Goal: Task Accomplishment & Management: Complete application form

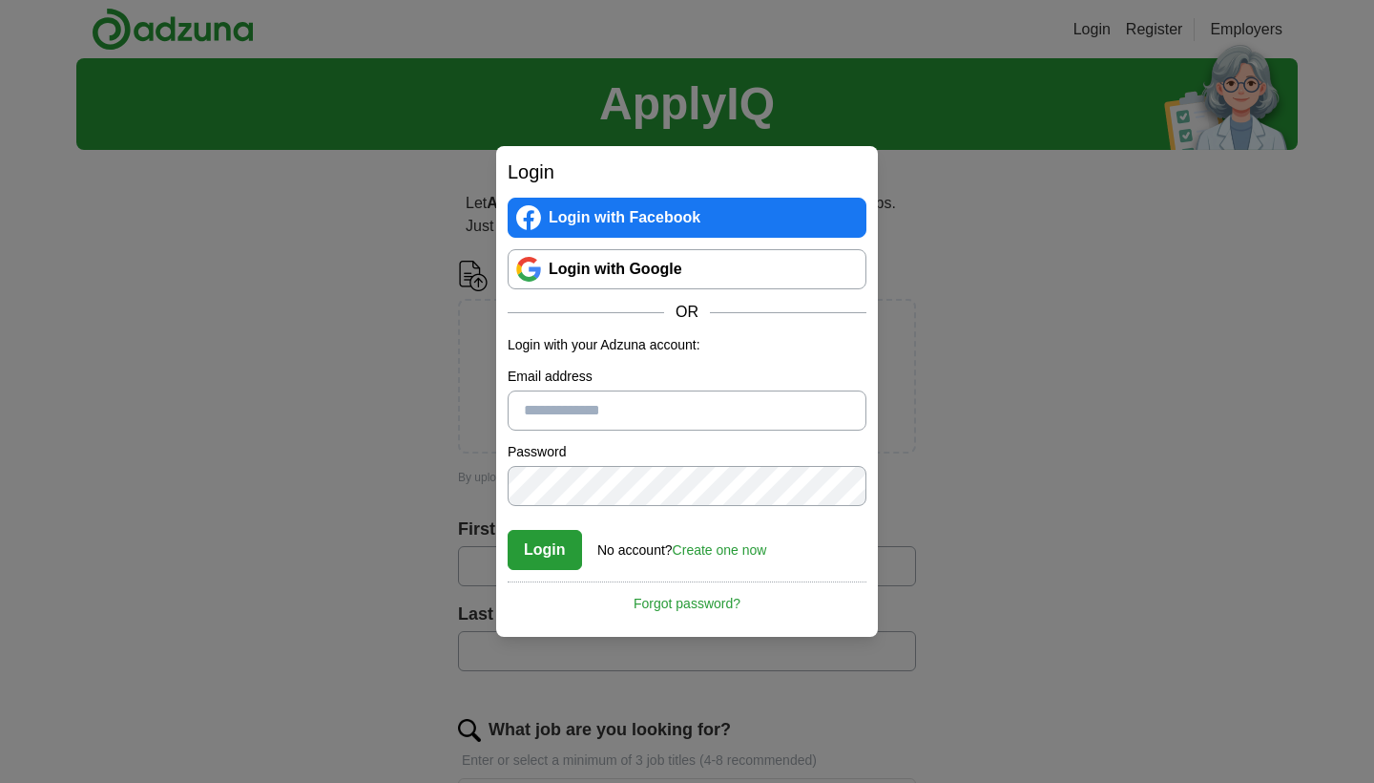
type input "**********"
click at [544, 549] on button "Login" at bounding box center [545, 550] width 74 height 40
click at [664, 270] on link "Login with Google" at bounding box center [687, 269] width 359 height 40
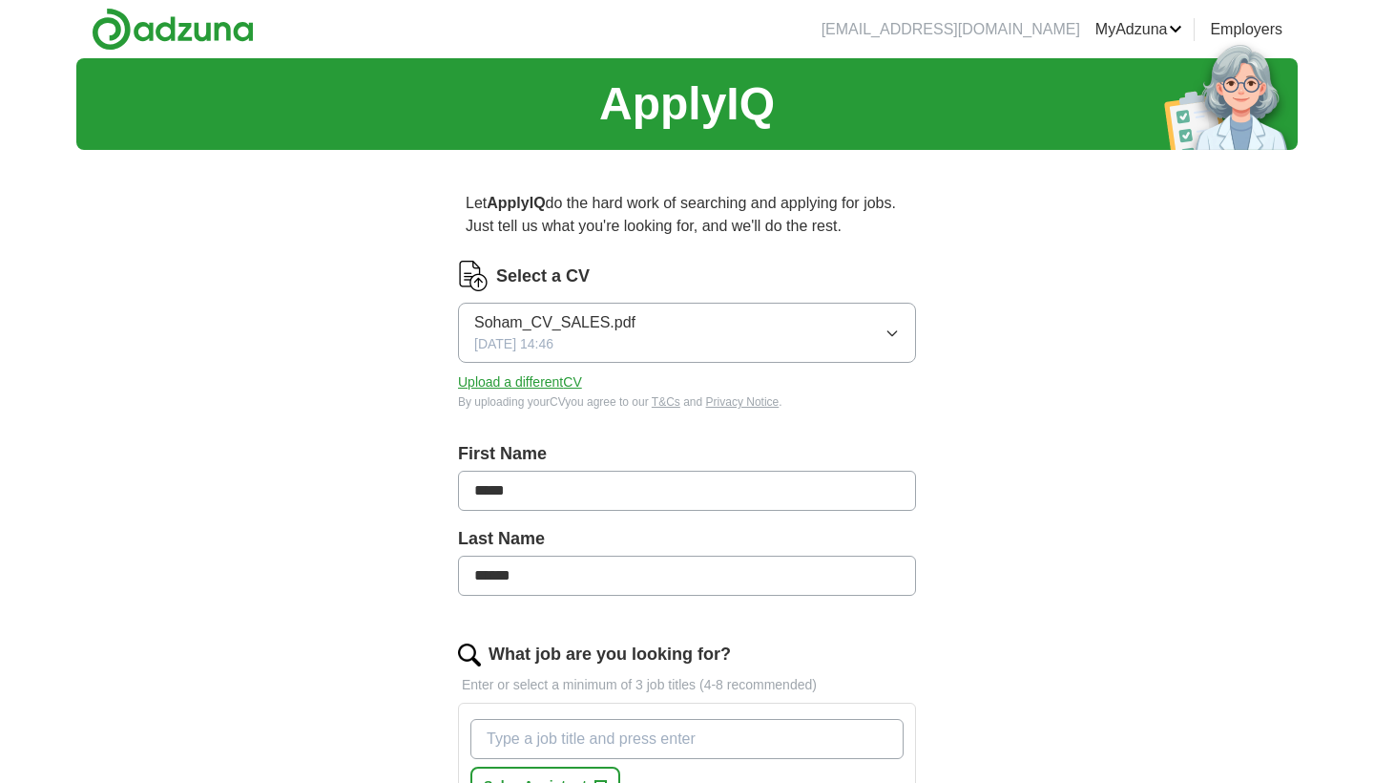
click at [571, 387] on button "Upload a different CV" at bounding box center [520, 382] width 124 height 20
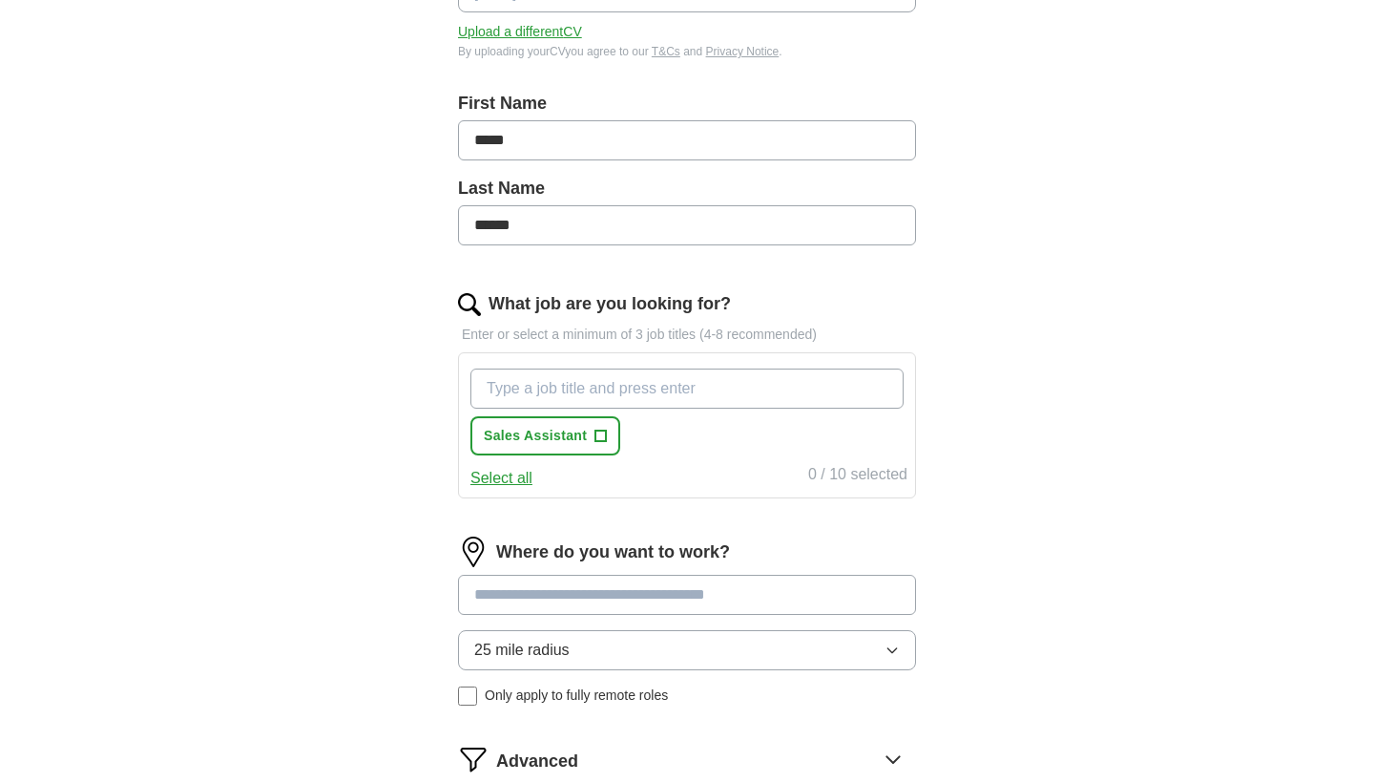
scroll to position [357, 0]
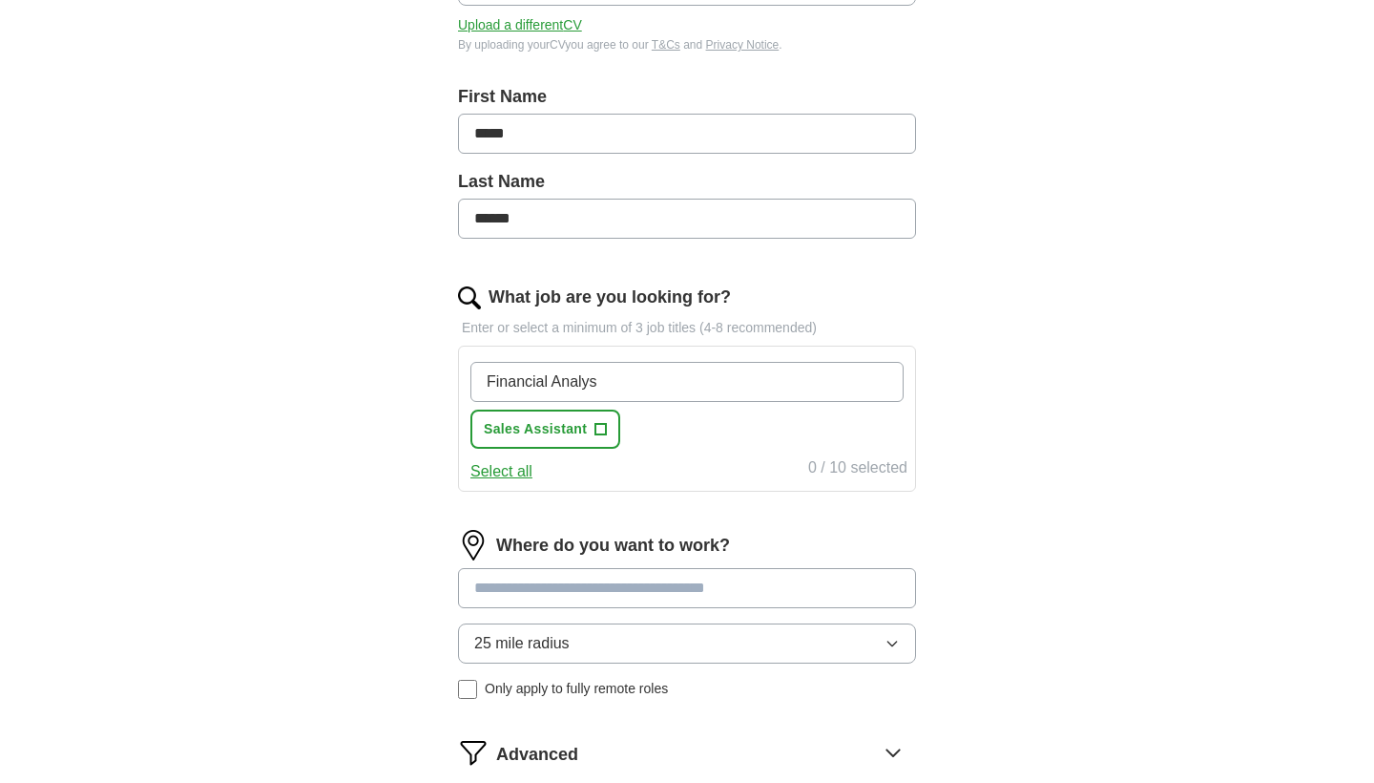
type input "Financial Analyst"
click at [631, 375] on input "Financial Analyst" at bounding box center [687, 382] width 433 height 40
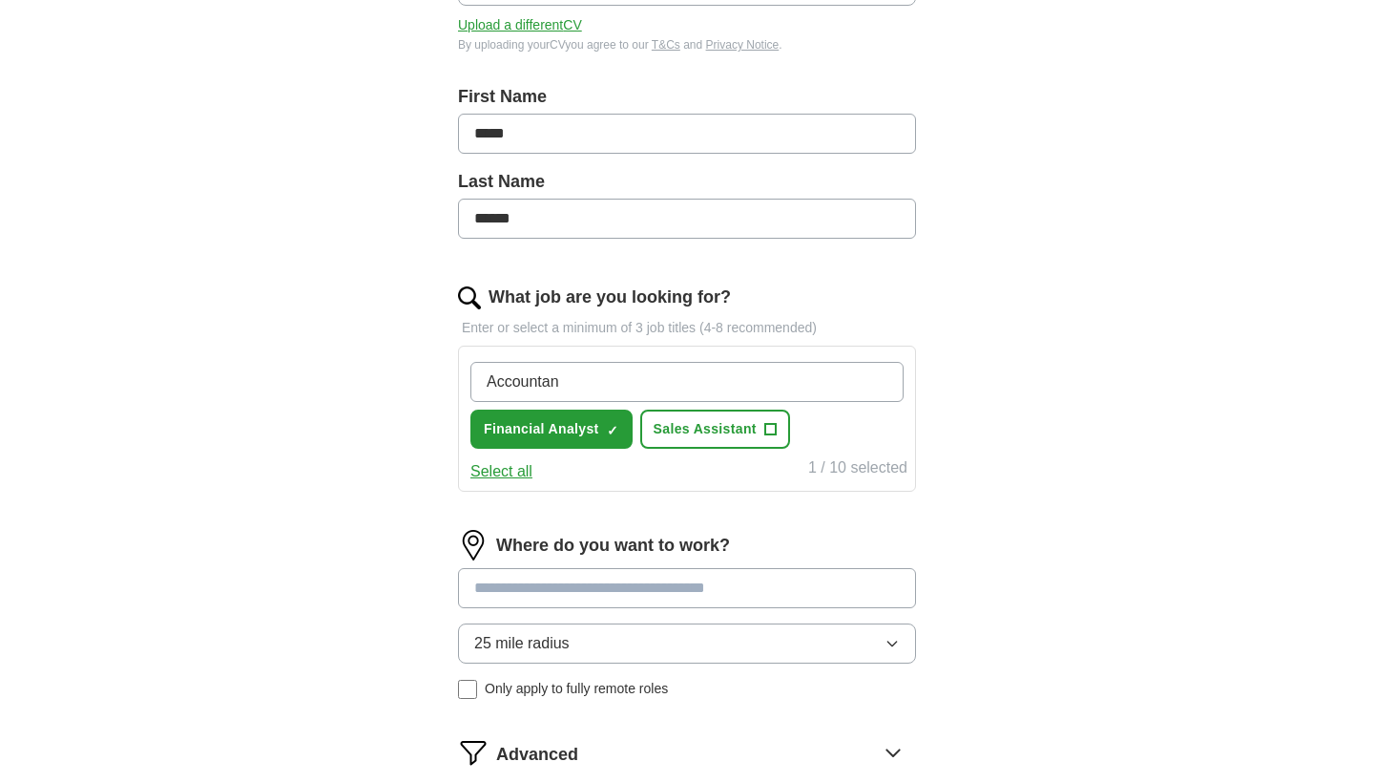
type input "Accountant"
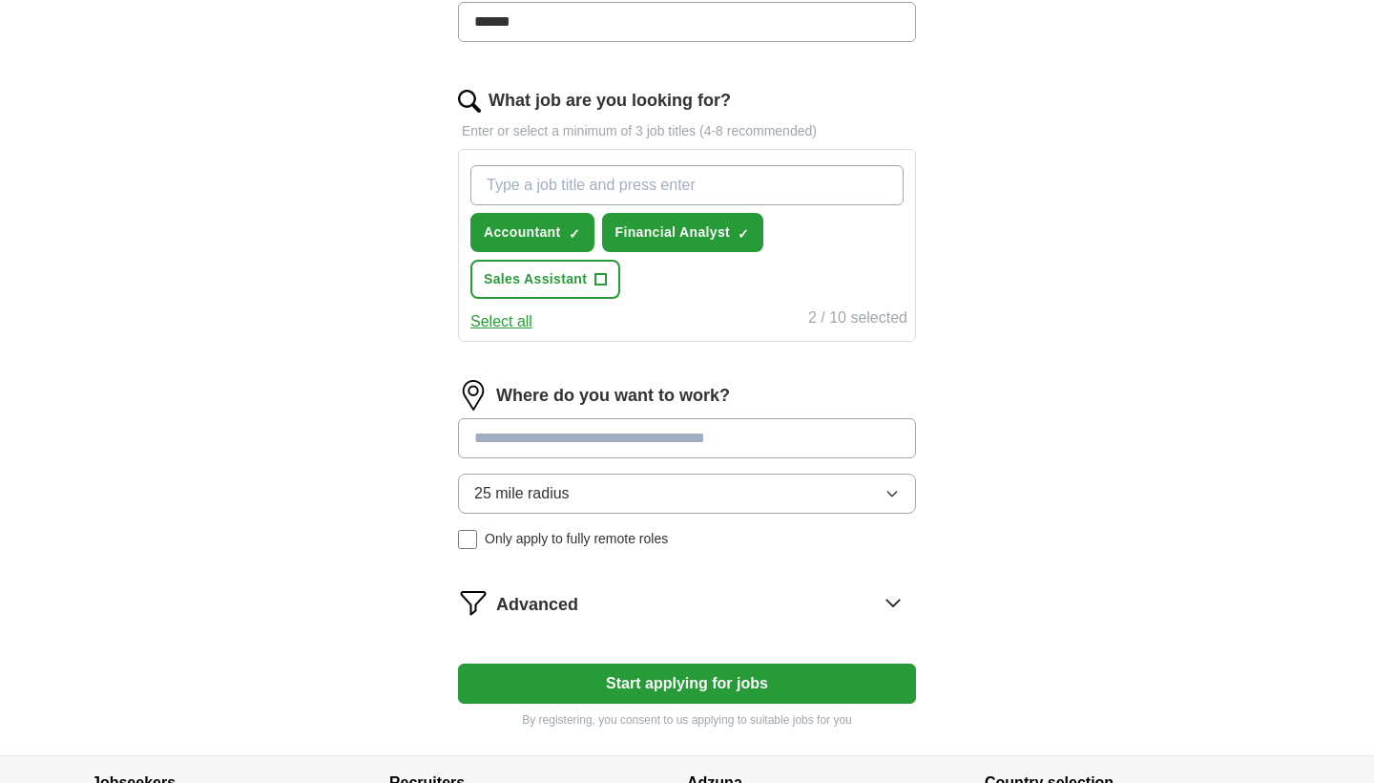
scroll to position [563, 0]
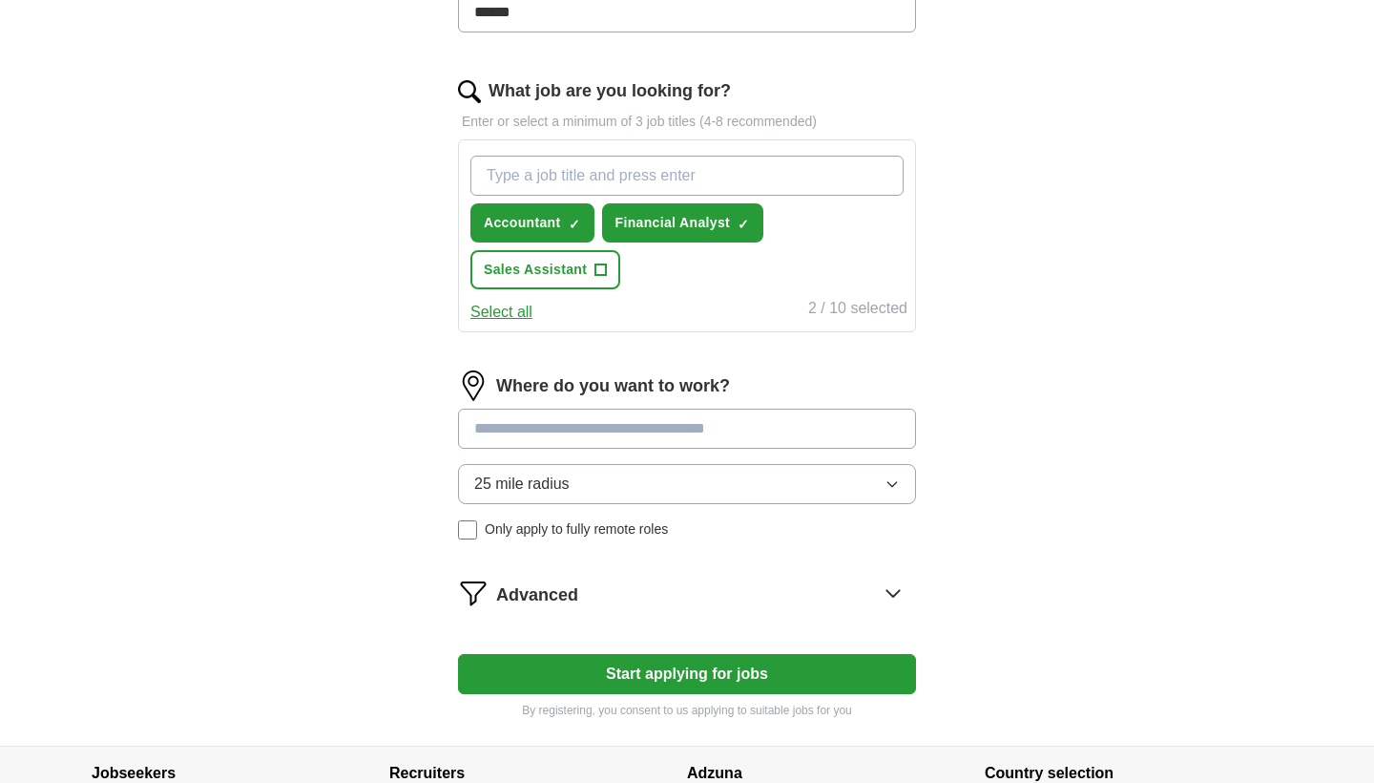
click at [699, 418] on div "Where do you want to work? 25 mile radius Only apply to fully remote roles" at bounding box center [687, 462] width 458 height 184
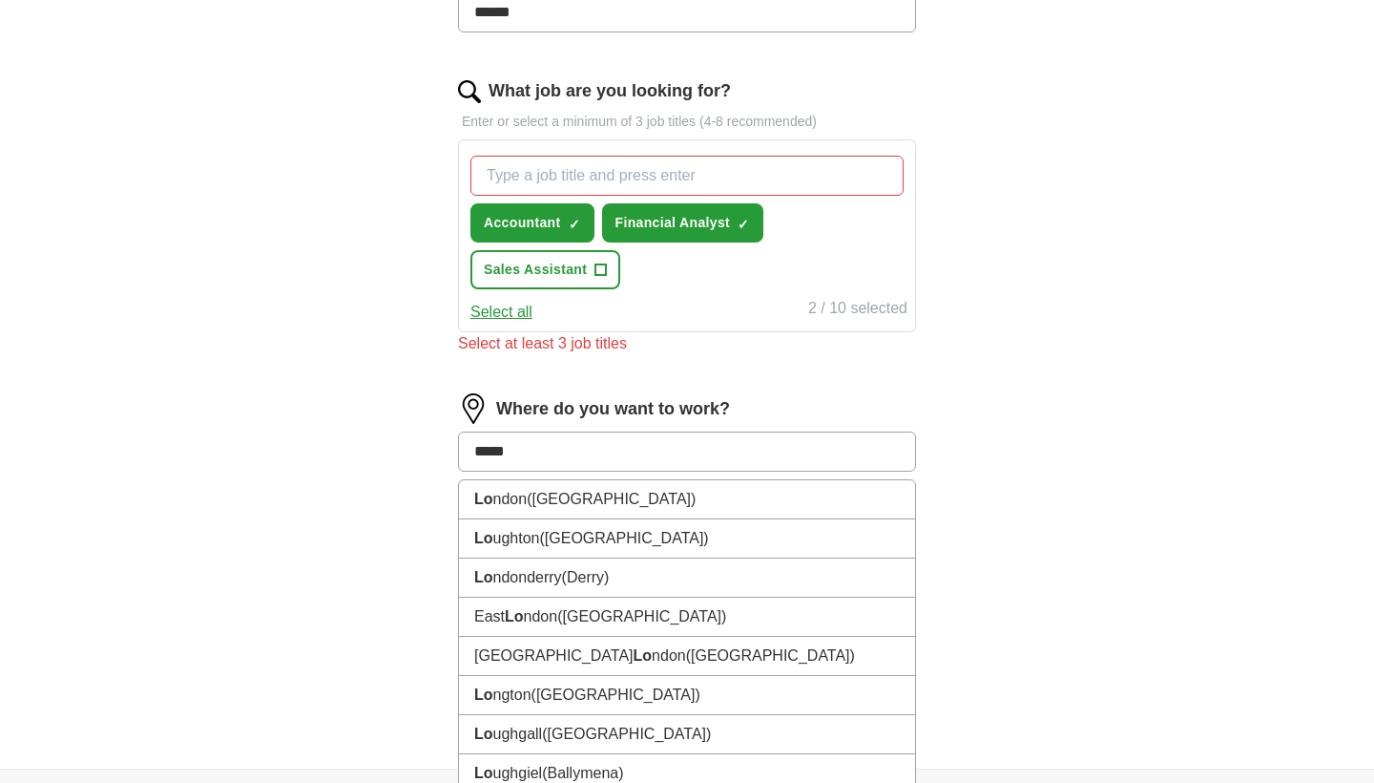
type input "******"
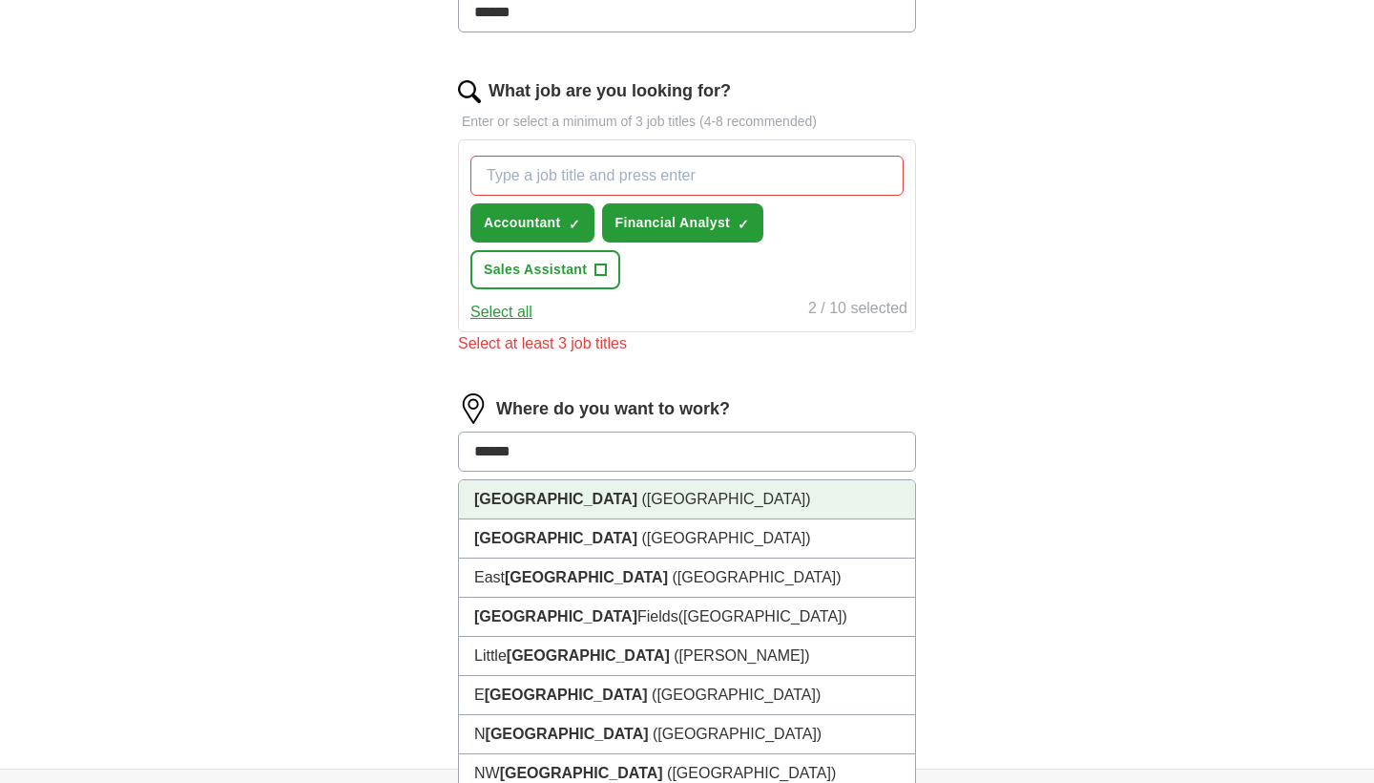
click at [641, 503] on li "[GEOGRAPHIC_DATA] ([GEOGRAPHIC_DATA])" at bounding box center [687, 499] width 456 height 39
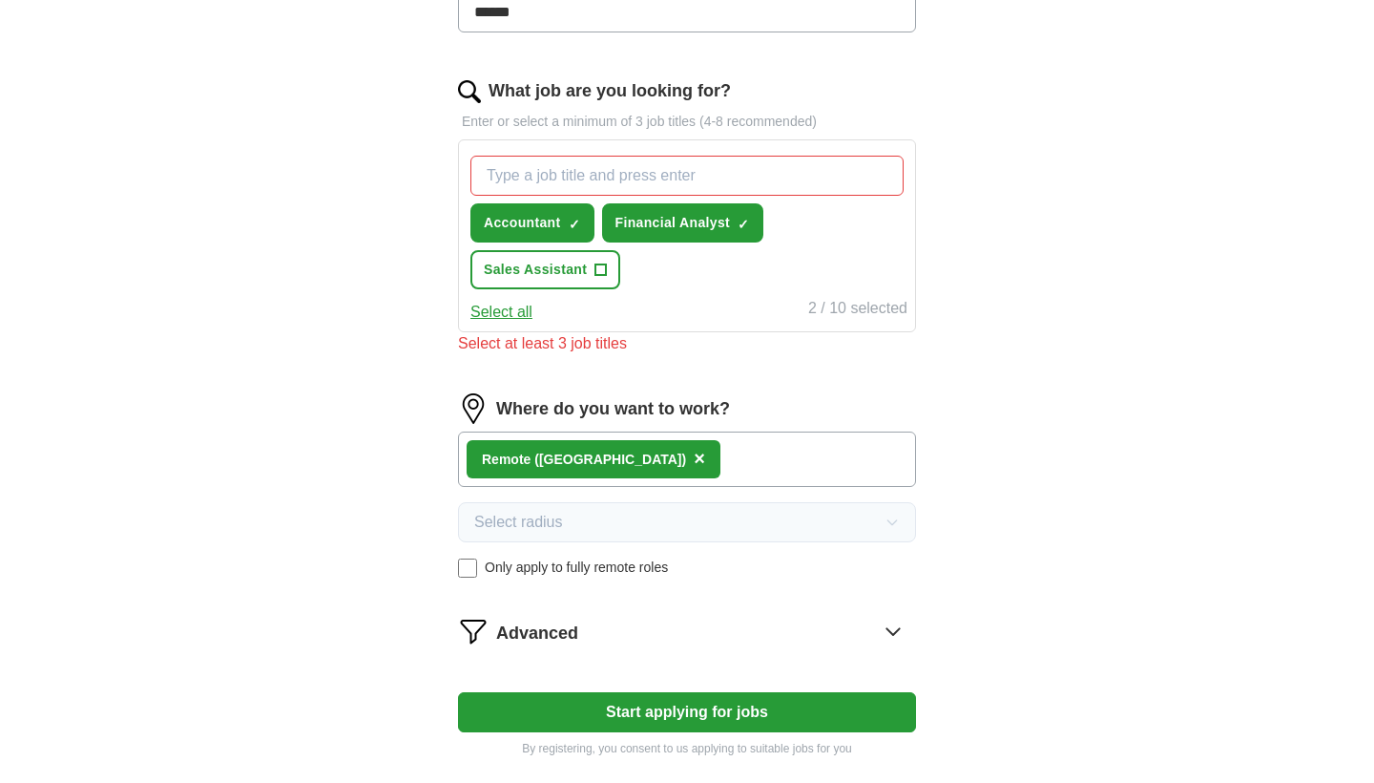
click at [647, 466] on div "Remote ([GEOGRAPHIC_DATA]) ×" at bounding box center [687, 458] width 458 height 55
click at [698, 710] on button "Start applying for jobs" at bounding box center [687, 712] width 458 height 40
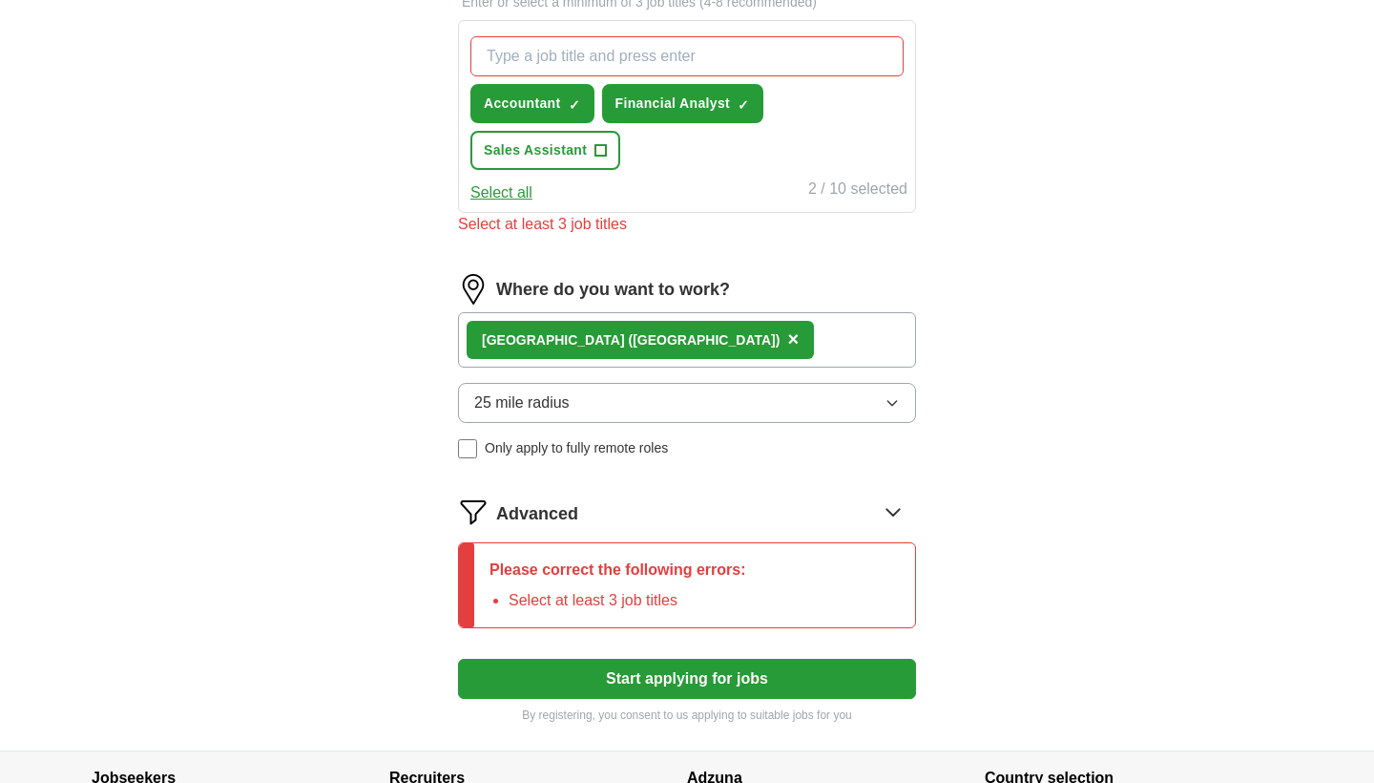
scroll to position [679, 0]
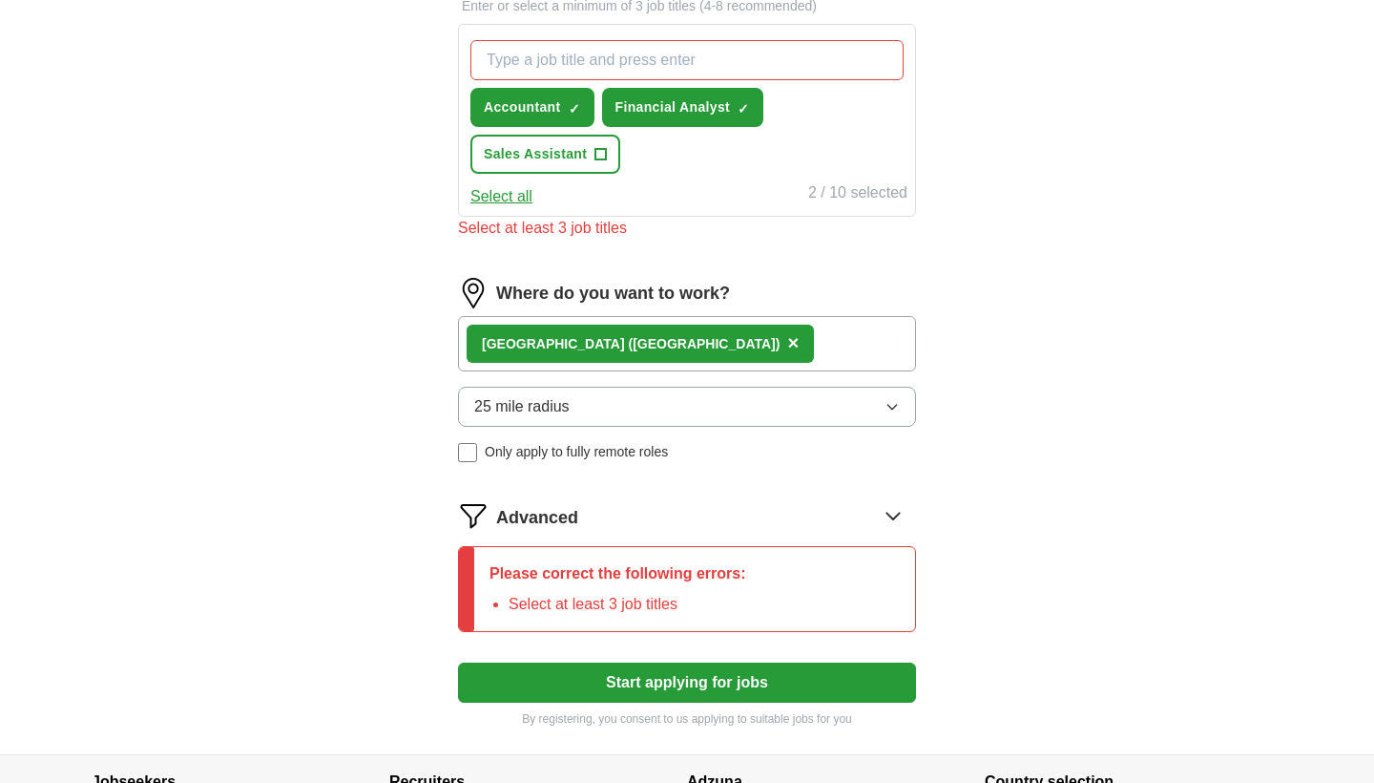
click at [896, 519] on icon at bounding box center [893, 515] width 31 height 31
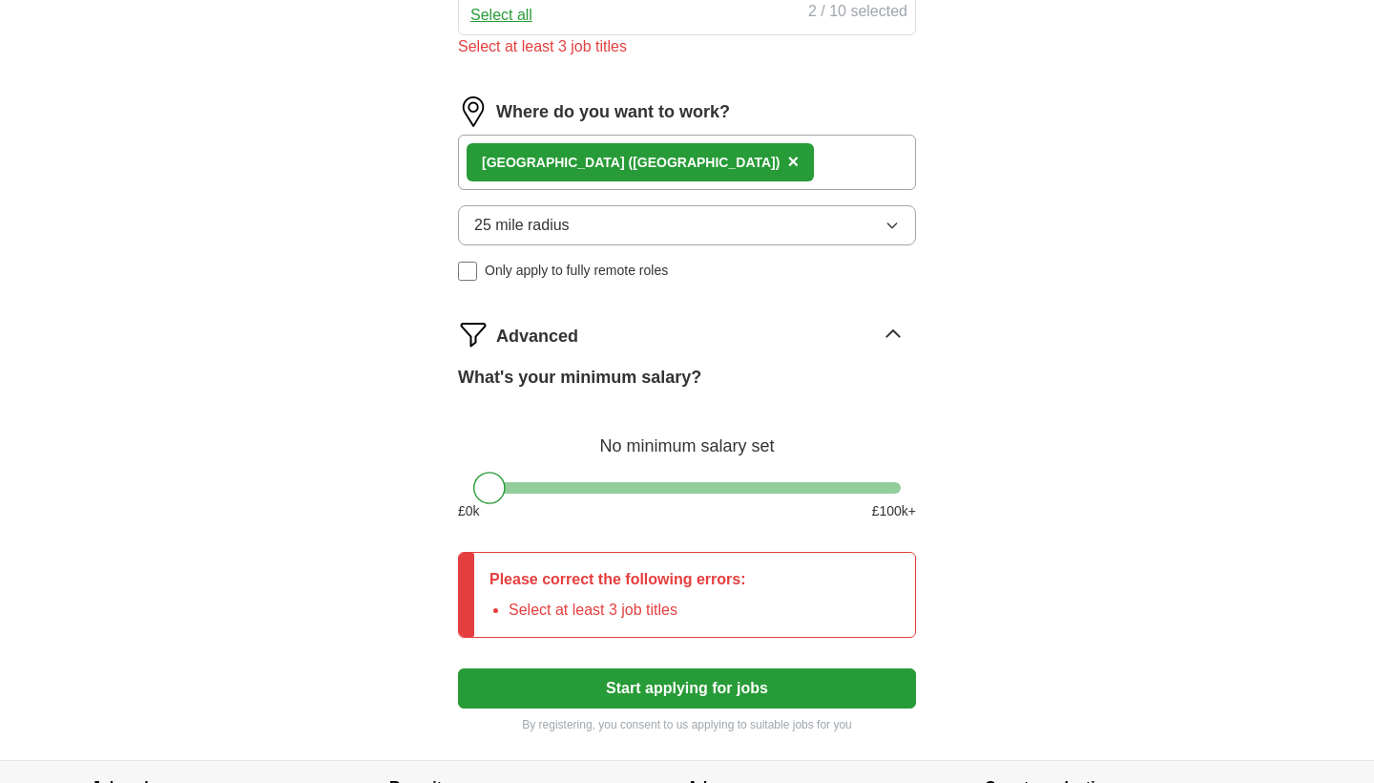
scroll to position [856, 0]
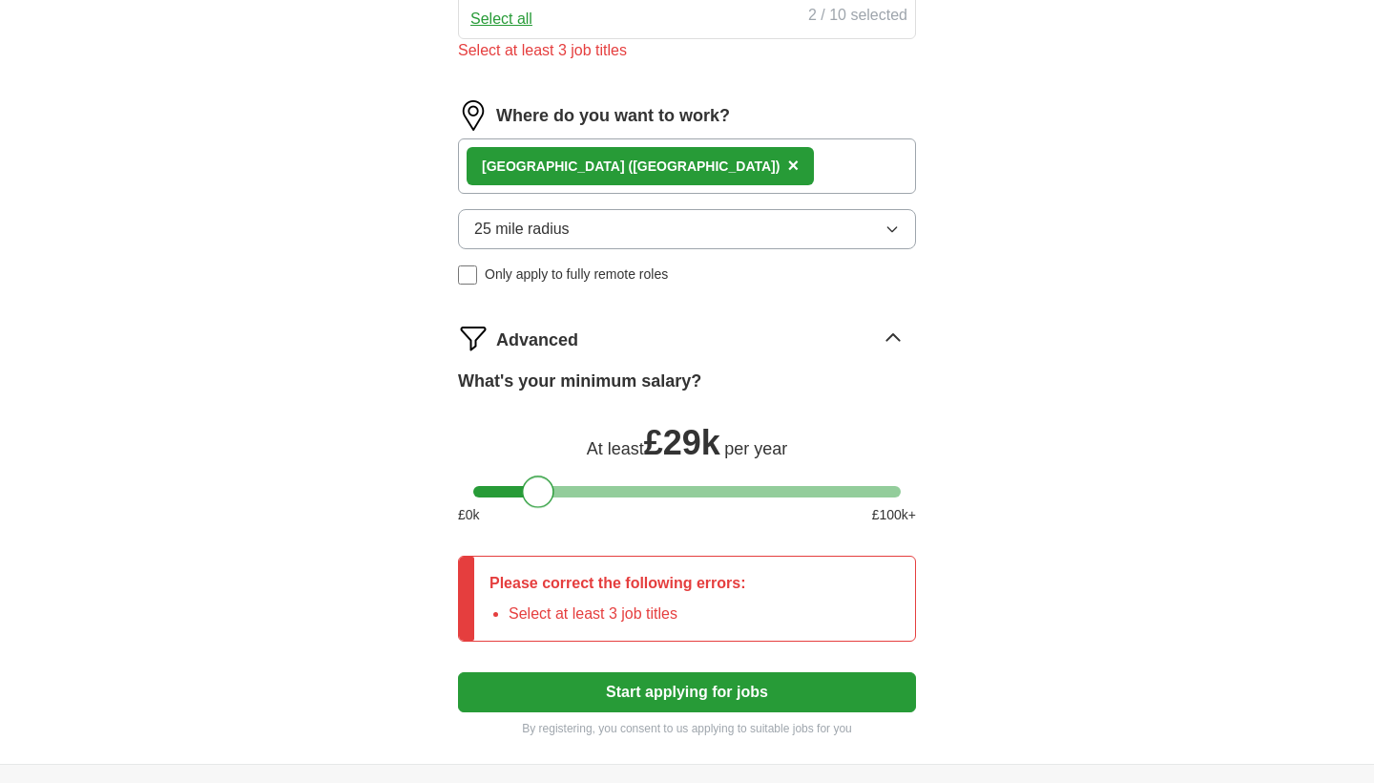
drag, startPoint x: 485, startPoint y: 503, endPoint x: 535, endPoint y: 506, distance: 49.7
click at [535, 506] on div at bounding box center [538, 491] width 32 height 32
click at [532, 494] on div at bounding box center [533, 491] width 32 height 32
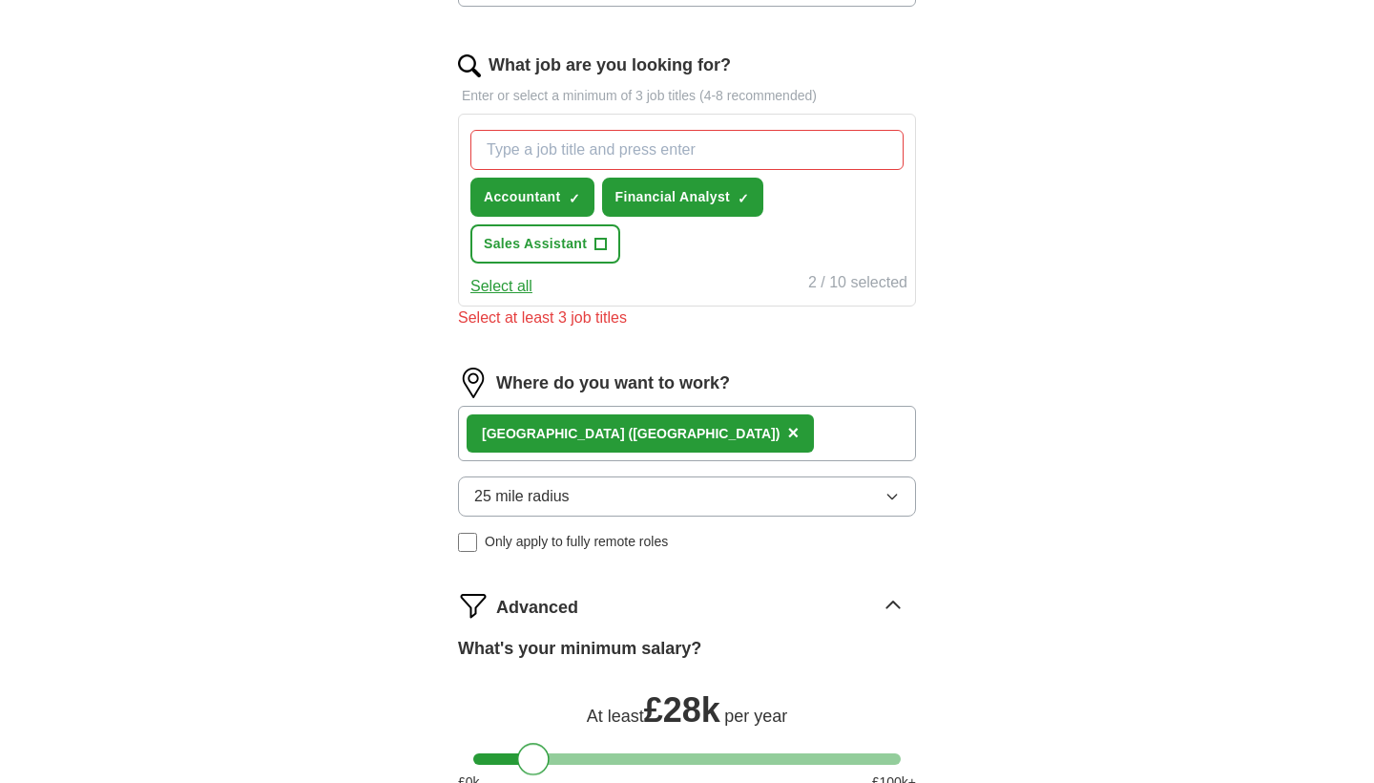
scroll to position [584, 0]
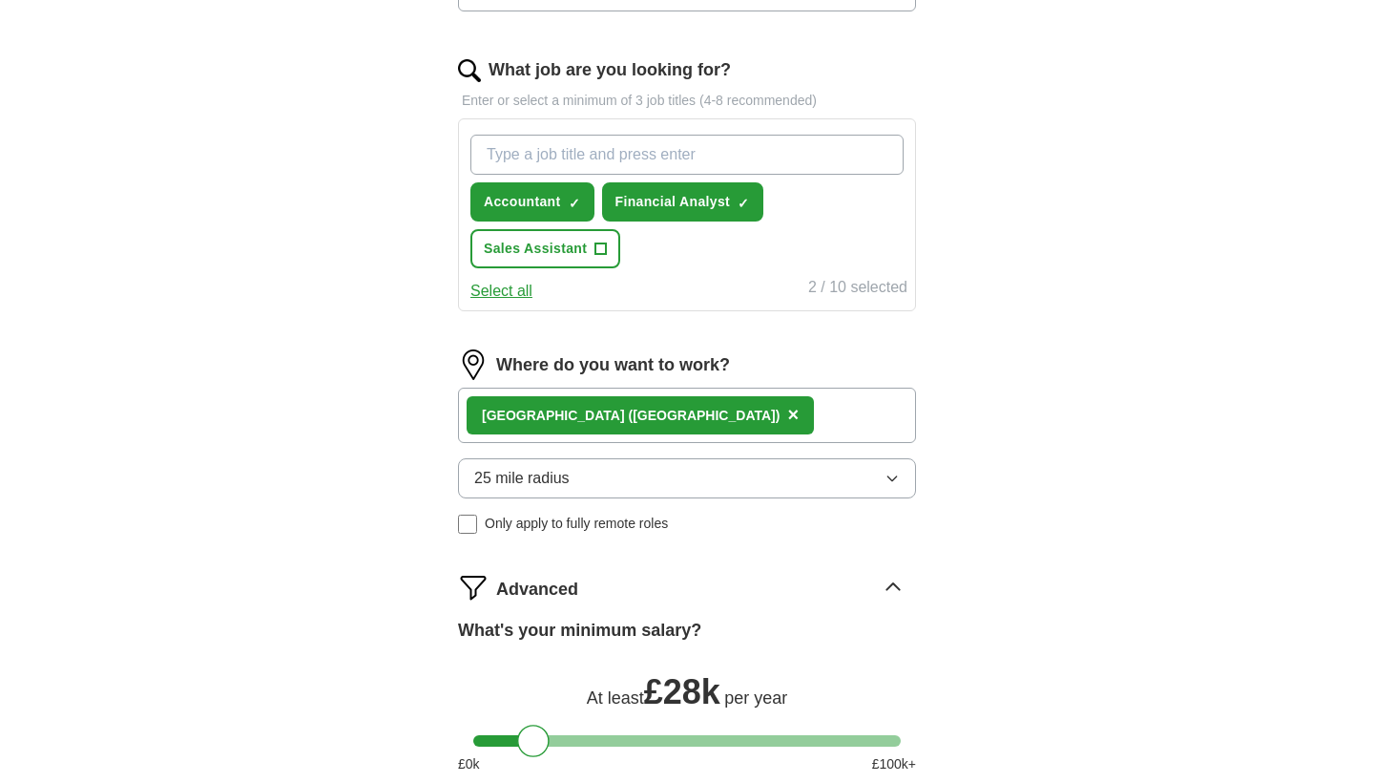
click at [744, 155] on input "What job are you looking for?" at bounding box center [687, 155] width 433 height 40
type input "Graduate Role"
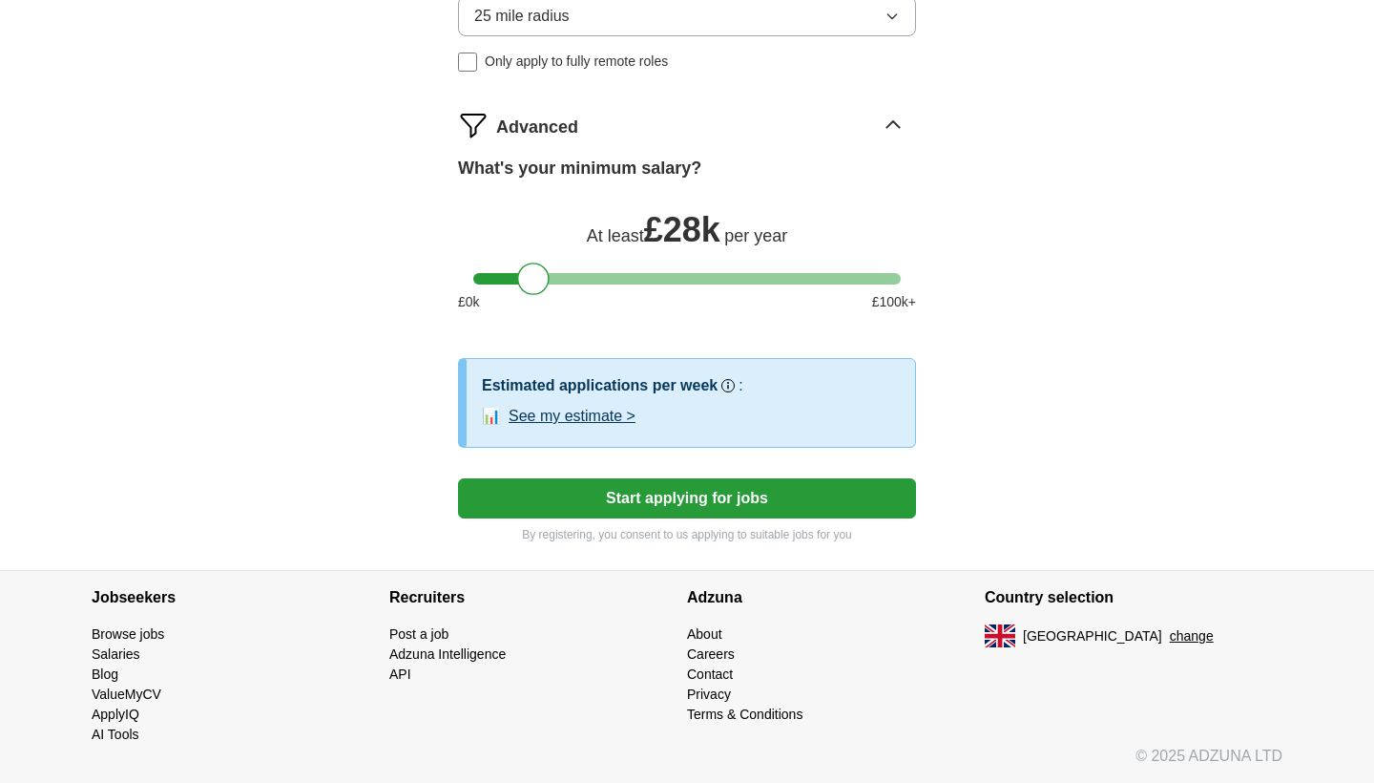
click at [702, 499] on button "Start applying for jobs" at bounding box center [687, 498] width 458 height 40
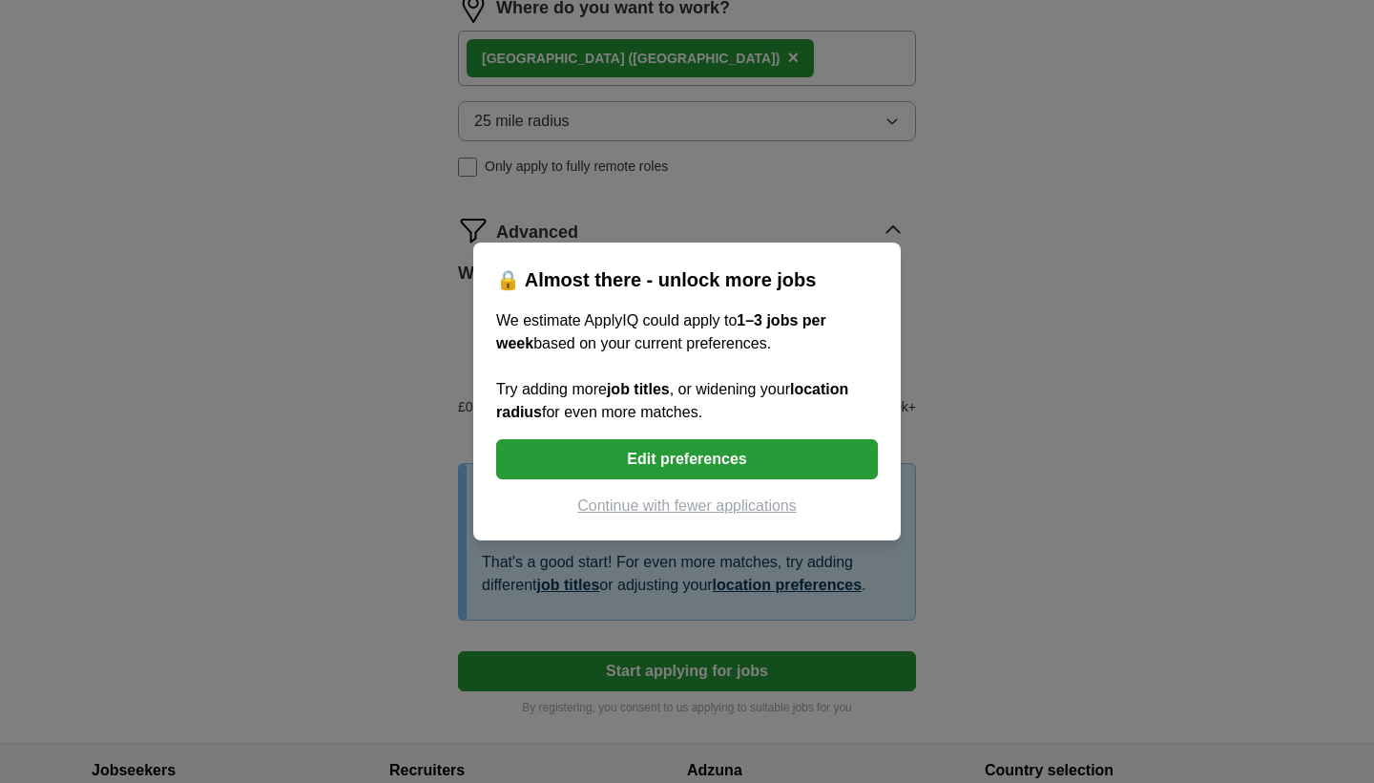
click at [720, 460] on button "Edit preferences" at bounding box center [687, 459] width 382 height 40
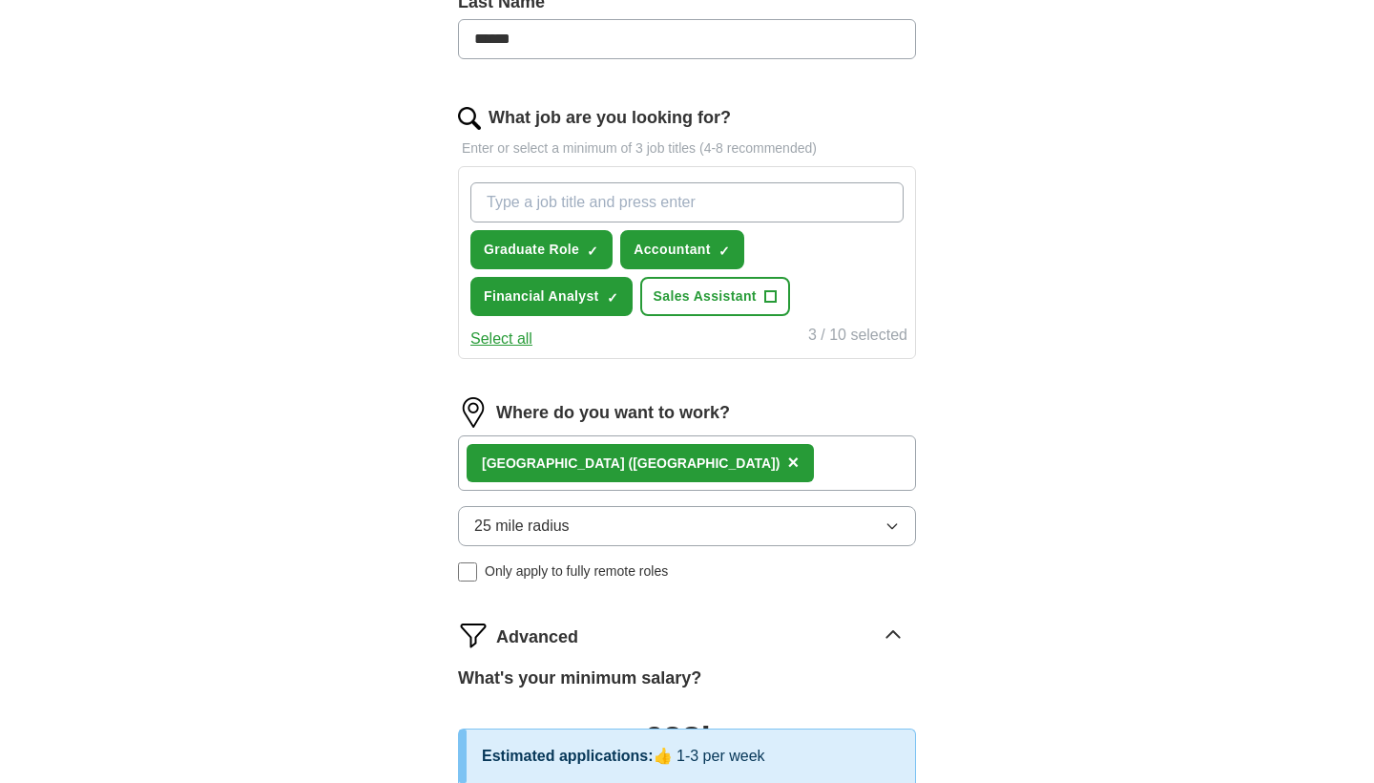
scroll to position [548, 0]
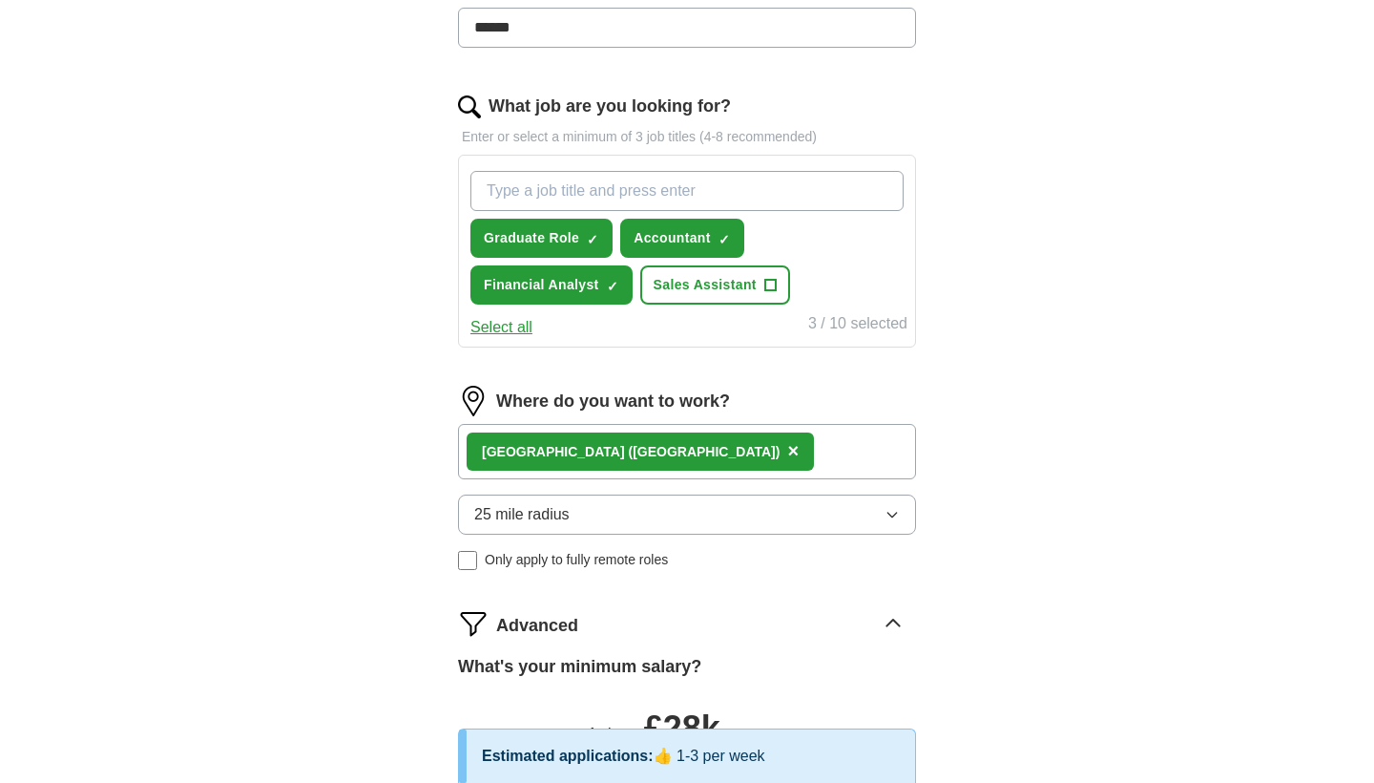
click at [672, 197] on input "What job are you looking for?" at bounding box center [687, 191] width 433 height 40
type input "Coordinator"
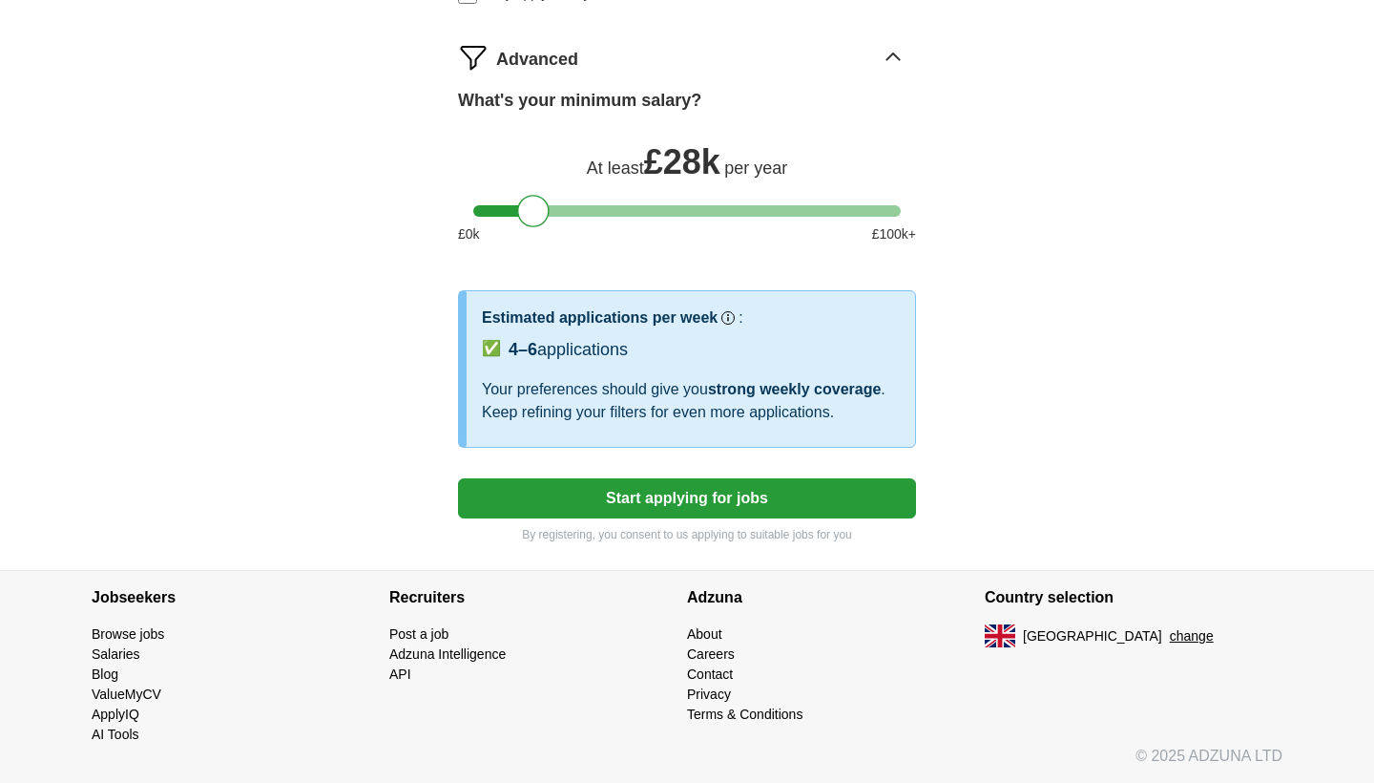
scroll to position [1114, 0]
click at [630, 506] on button "Start applying for jobs" at bounding box center [687, 498] width 458 height 40
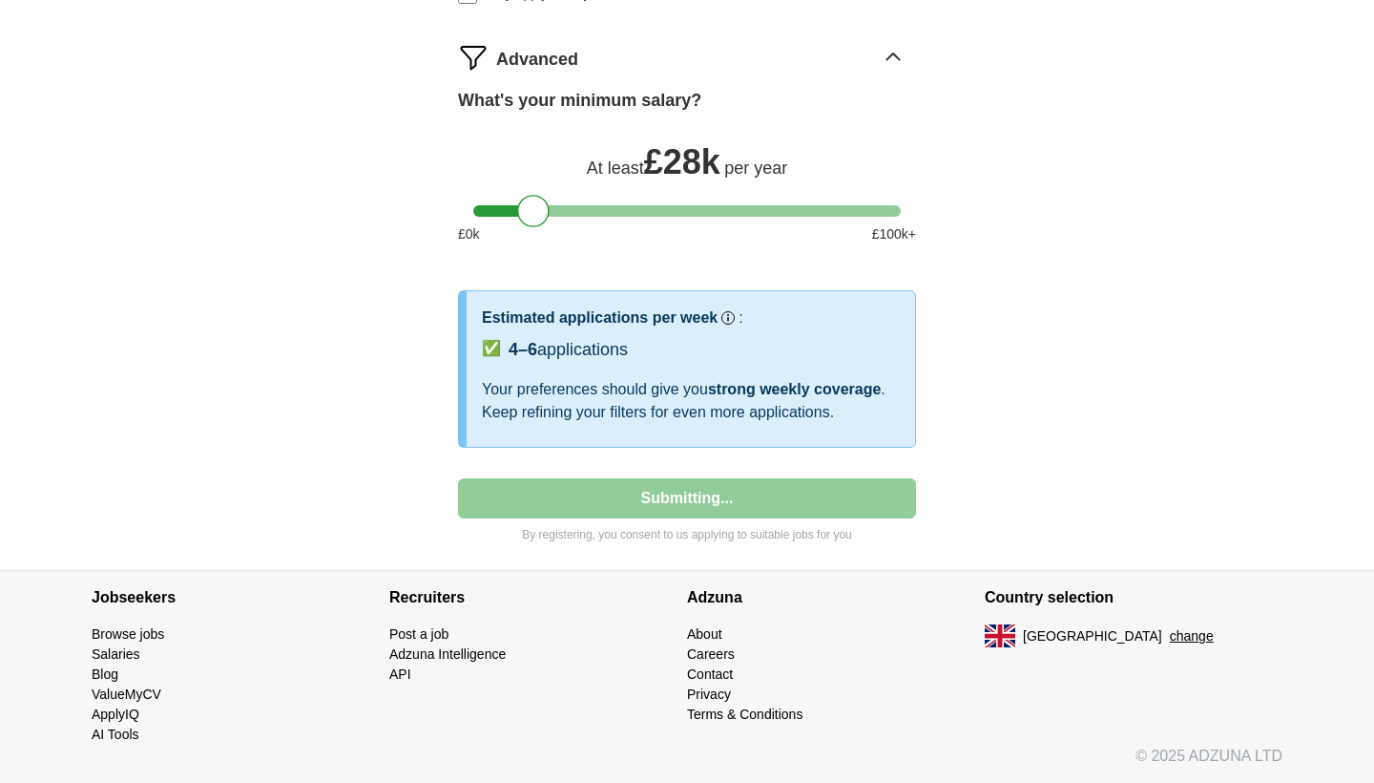
select select "**"
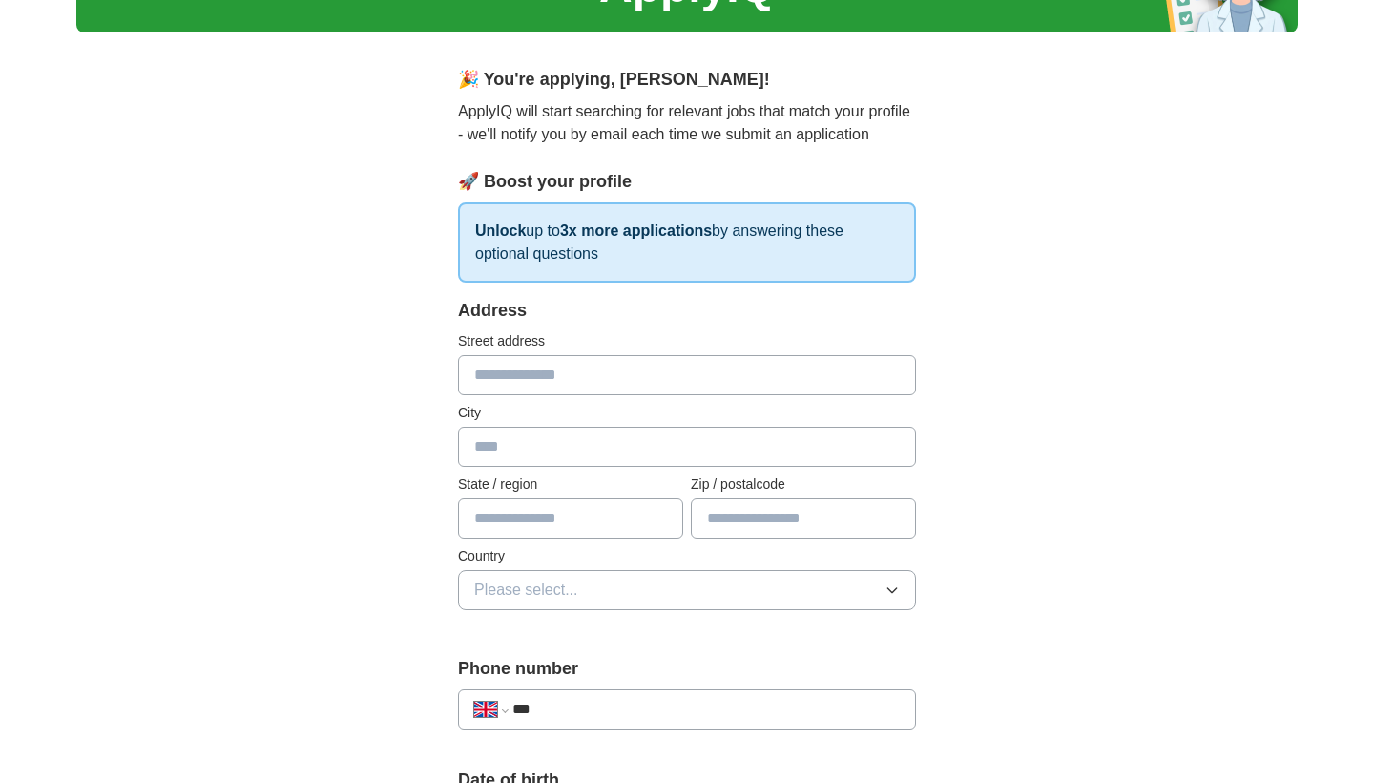
scroll to position [103, 0]
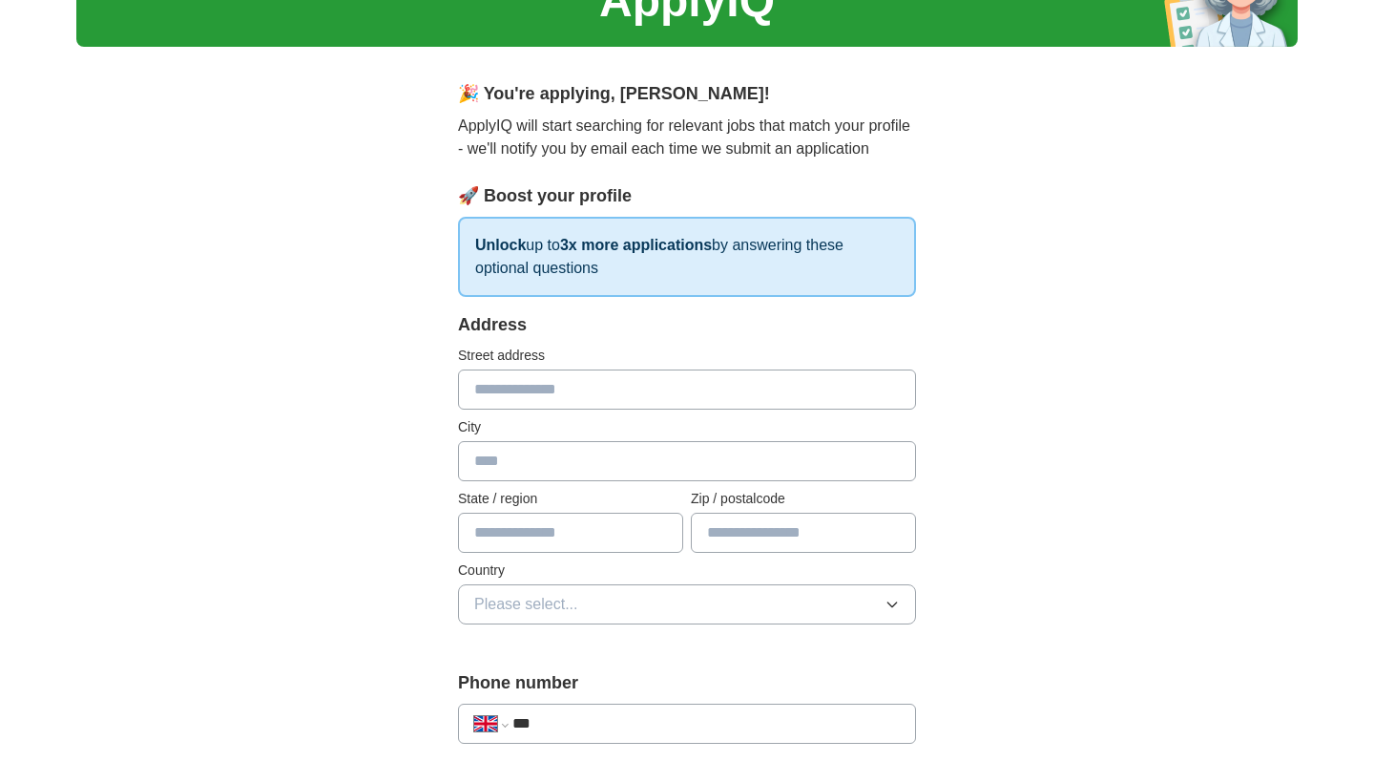
type input "*"
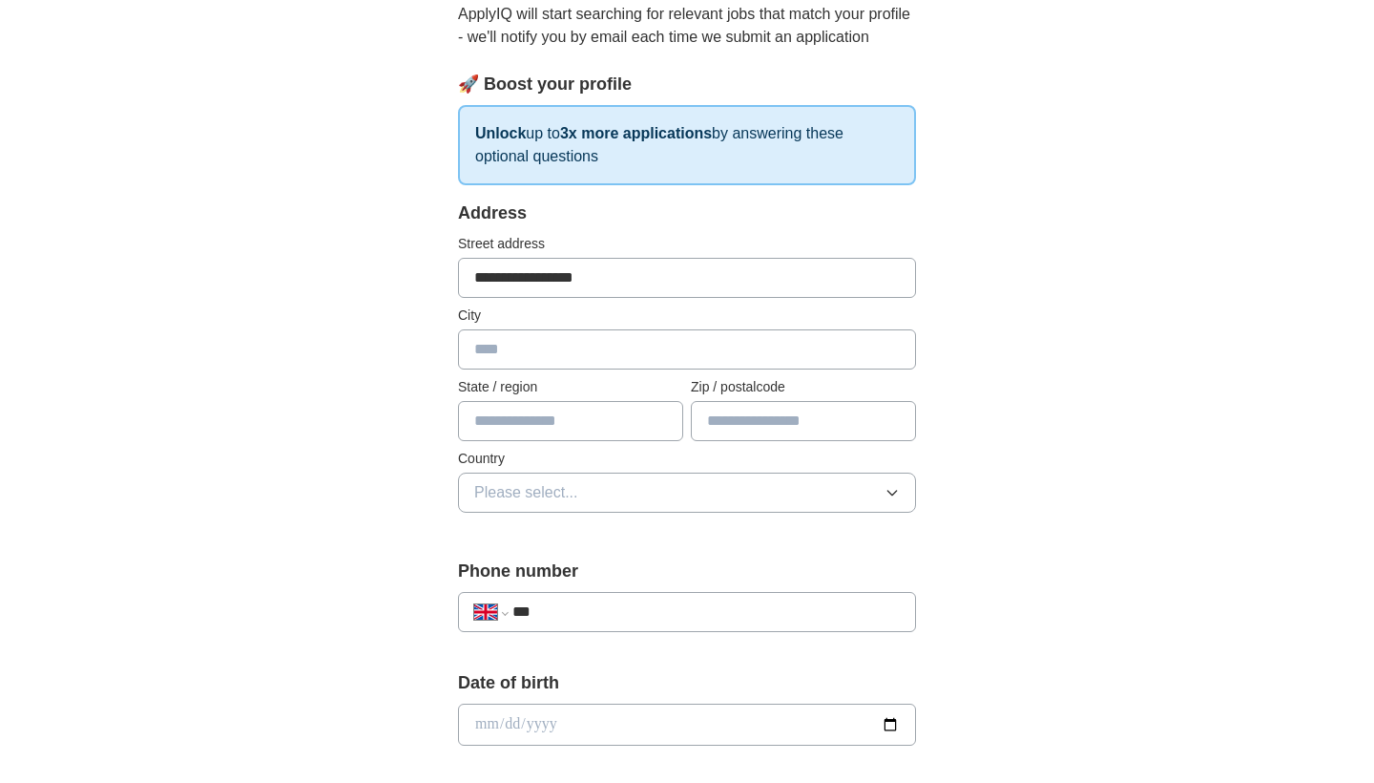
scroll to position [238, 0]
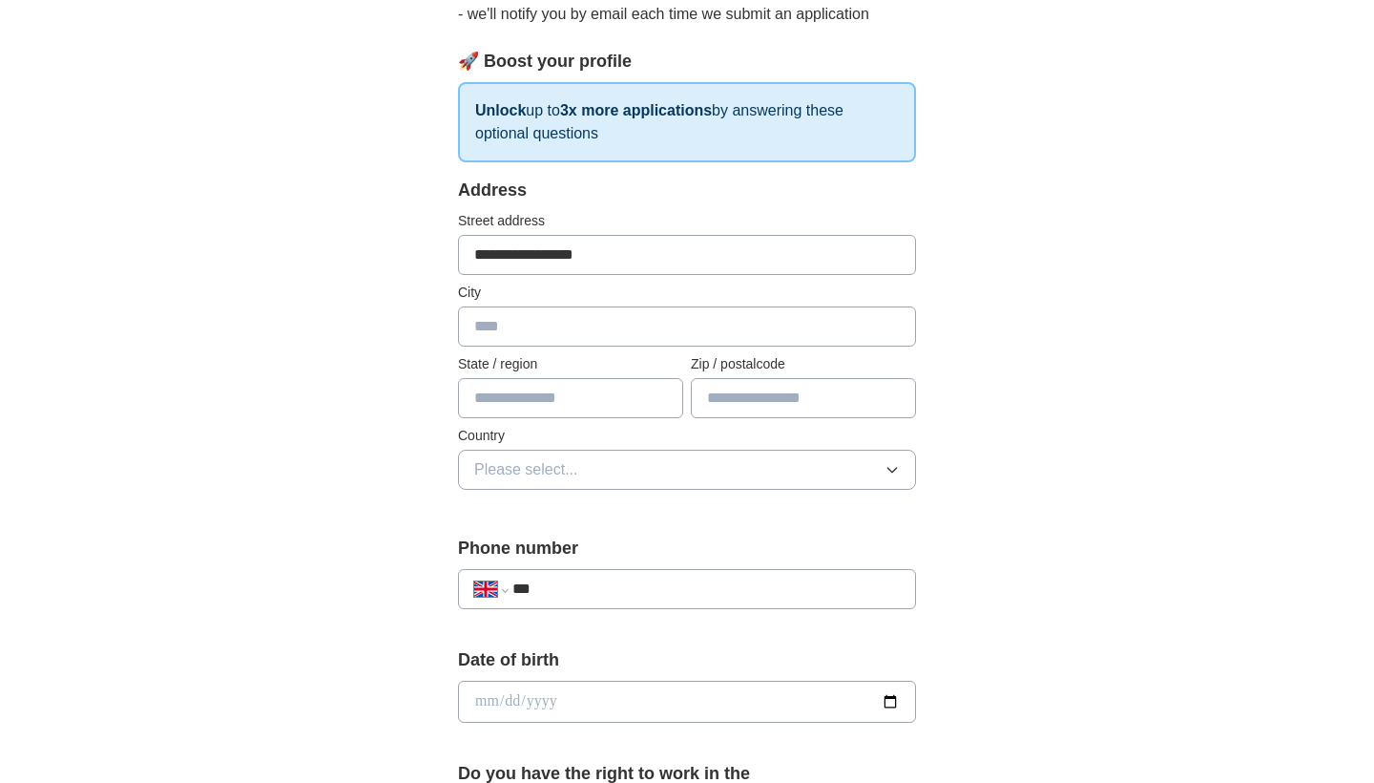
type input "**********"
type input "*"
type input "******"
type input "*******"
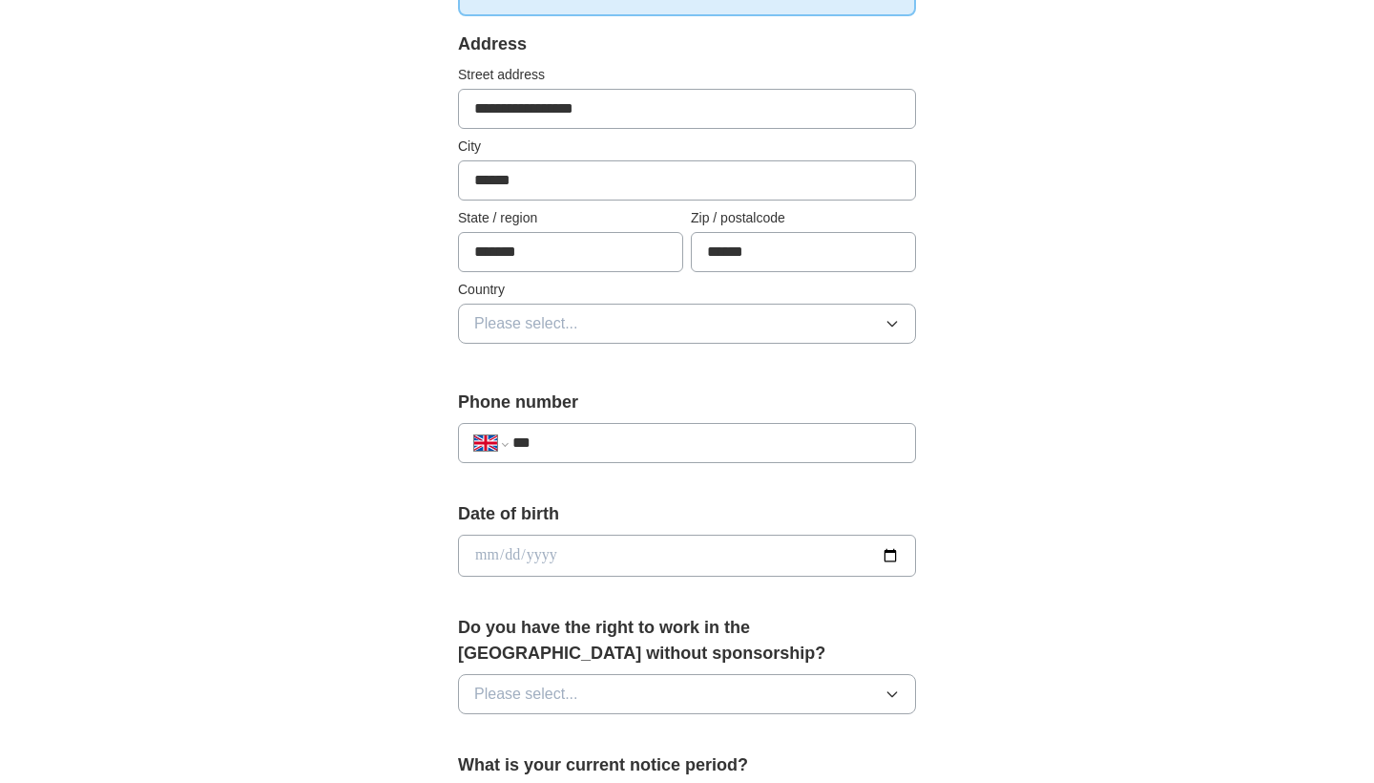
scroll to position [388, 0]
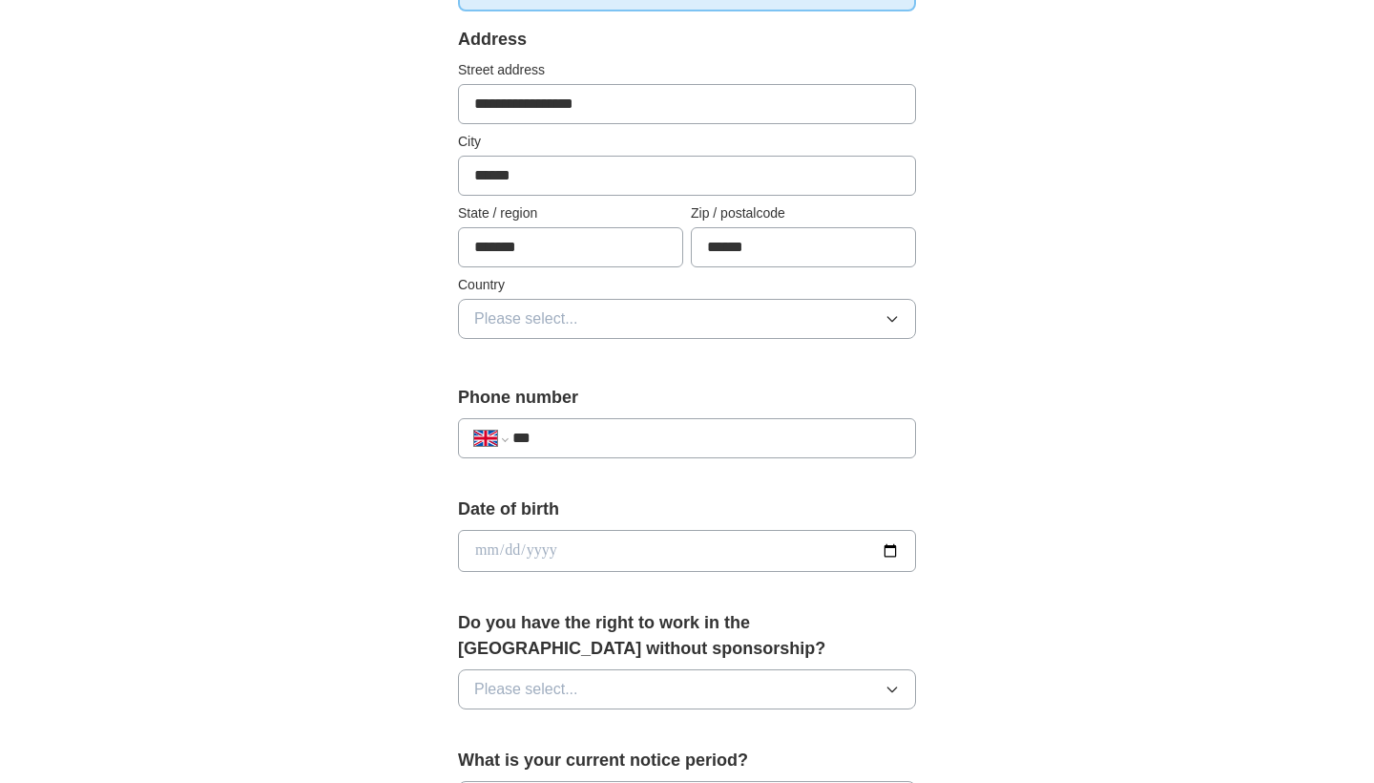
type input "******"
click at [609, 321] on button "Please select..." at bounding box center [687, 319] width 458 height 40
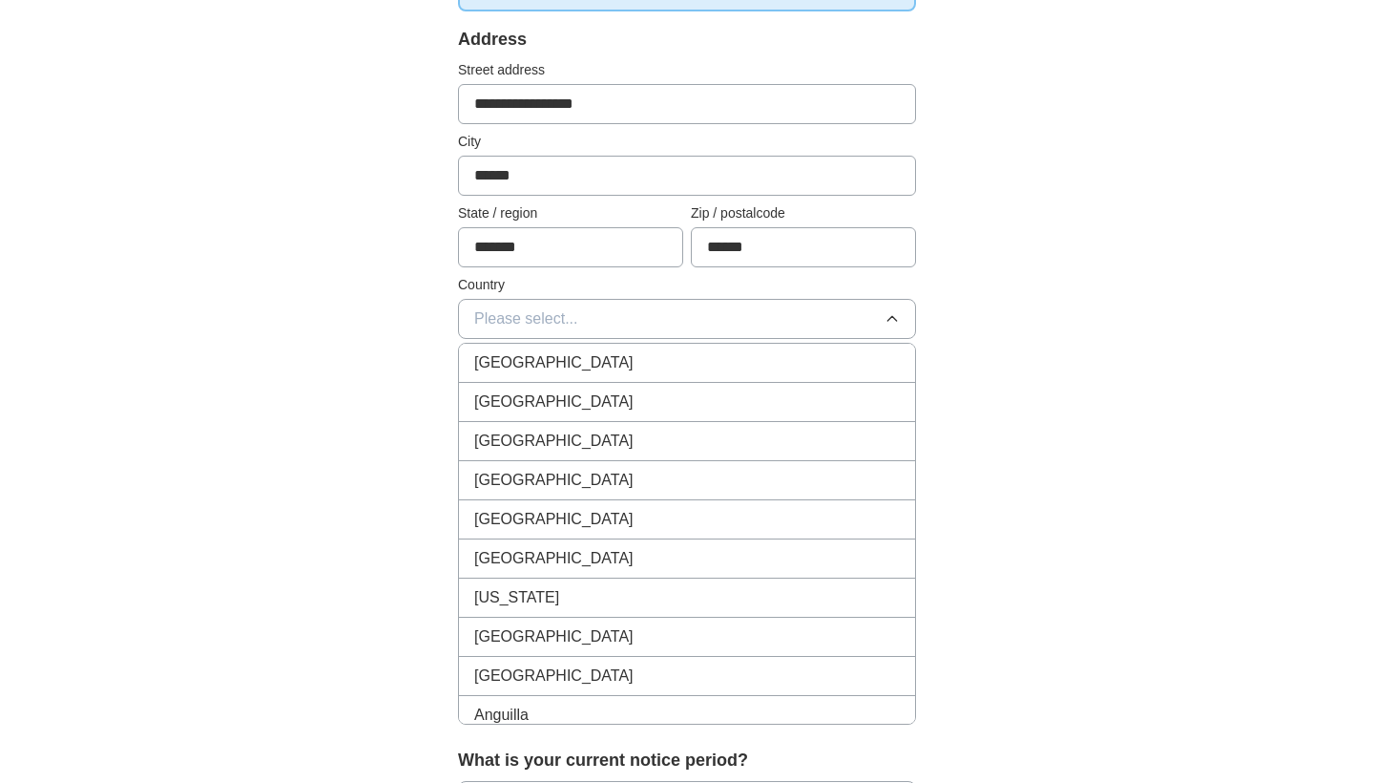
click at [588, 354] on div "[GEOGRAPHIC_DATA]" at bounding box center [687, 362] width 426 height 23
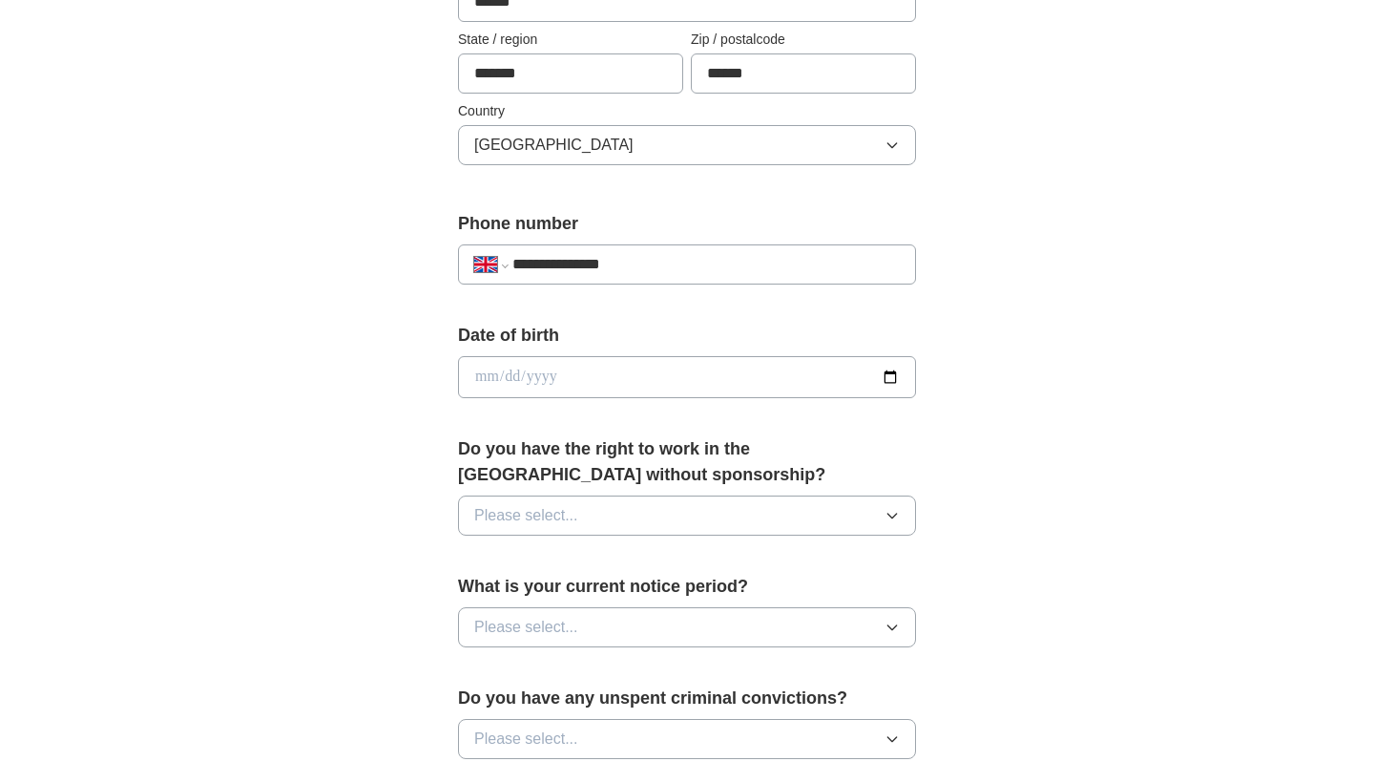
scroll to position [581, 0]
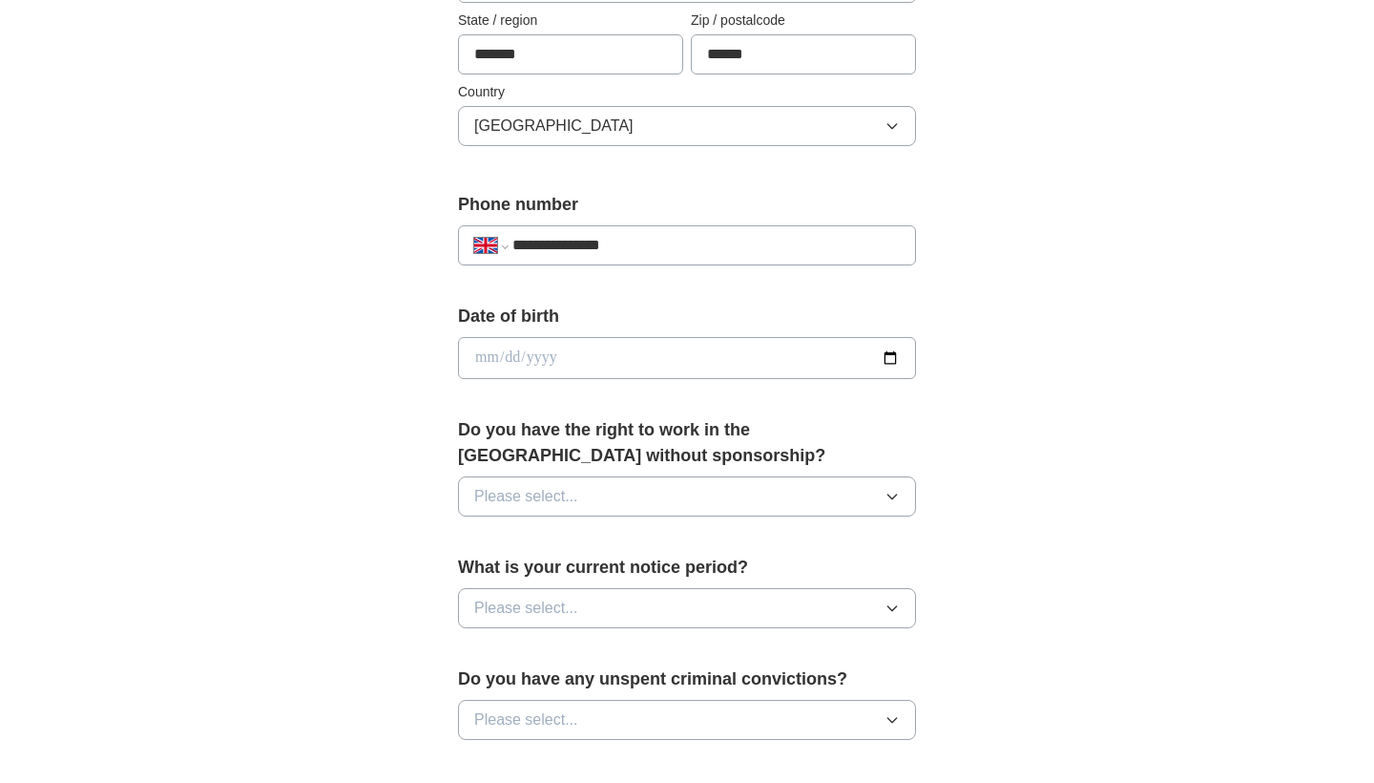
type input "**********"
click at [483, 355] on input "date" at bounding box center [687, 358] width 458 height 42
click at [577, 352] on input "**********" at bounding box center [687, 358] width 458 height 42
click at [552, 356] on input "**********" at bounding box center [687, 358] width 458 height 42
click at [513, 357] on input "**********" at bounding box center [687, 358] width 458 height 42
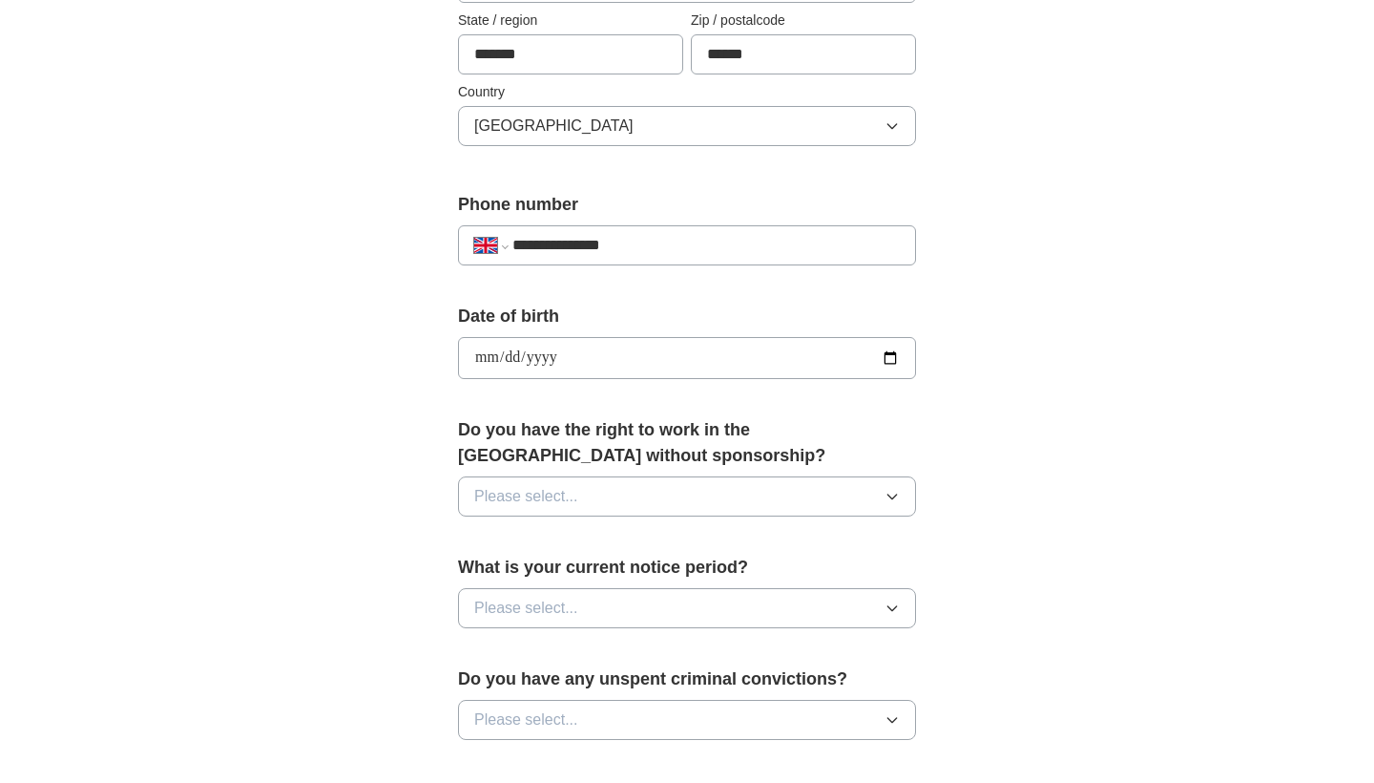
type input "**********"
click at [682, 474] on div "Do you have the right to work in the [GEOGRAPHIC_DATA] without sponsorship? Ple…" at bounding box center [687, 474] width 458 height 115
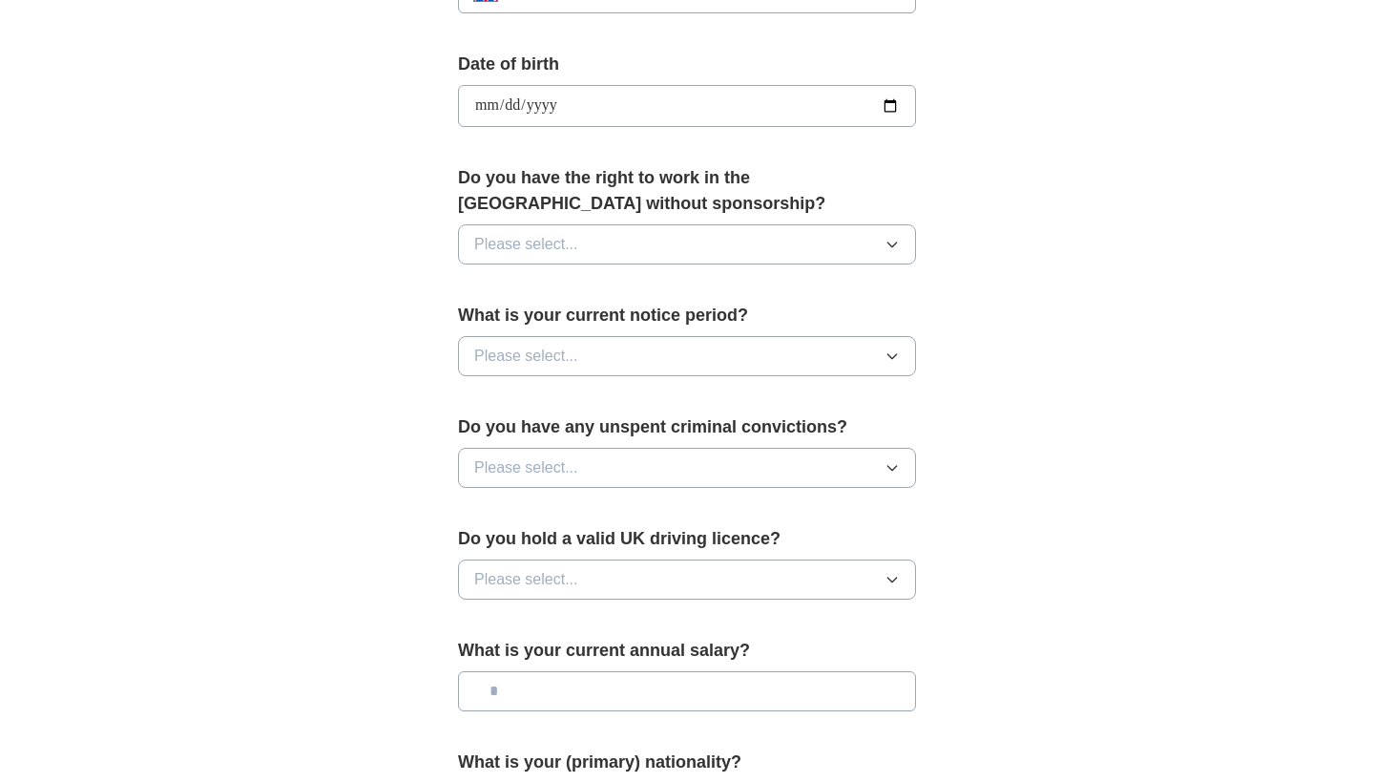
scroll to position [857, 0]
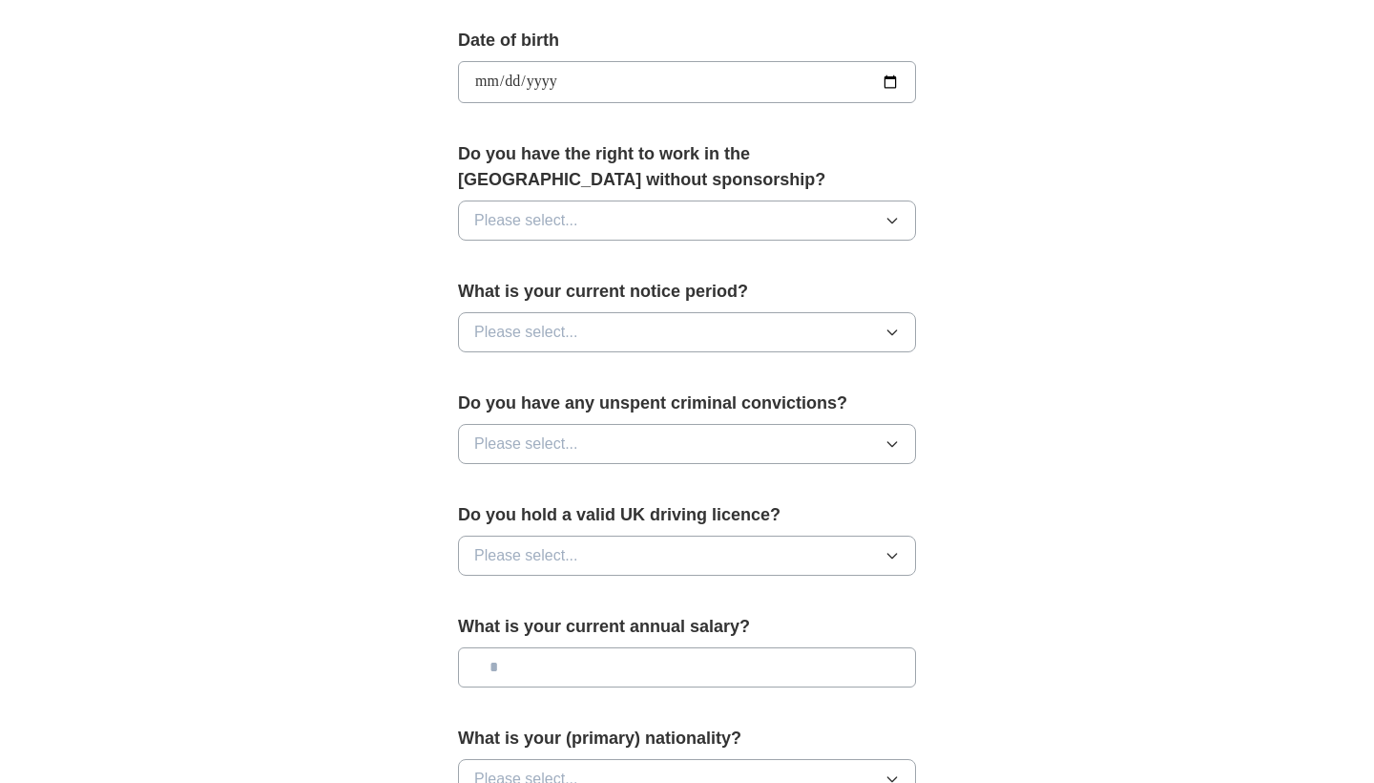
click at [638, 229] on button "Please select..." at bounding box center [687, 220] width 458 height 40
click at [597, 280] on li "Yes" at bounding box center [687, 264] width 456 height 39
click at [600, 221] on button "Yes" at bounding box center [687, 220] width 458 height 40
click at [552, 303] on div "No" at bounding box center [687, 306] width 426 height 23
click at [559, 325] on span "Please select..." at bounding box center [526, 332] width 104 height 23
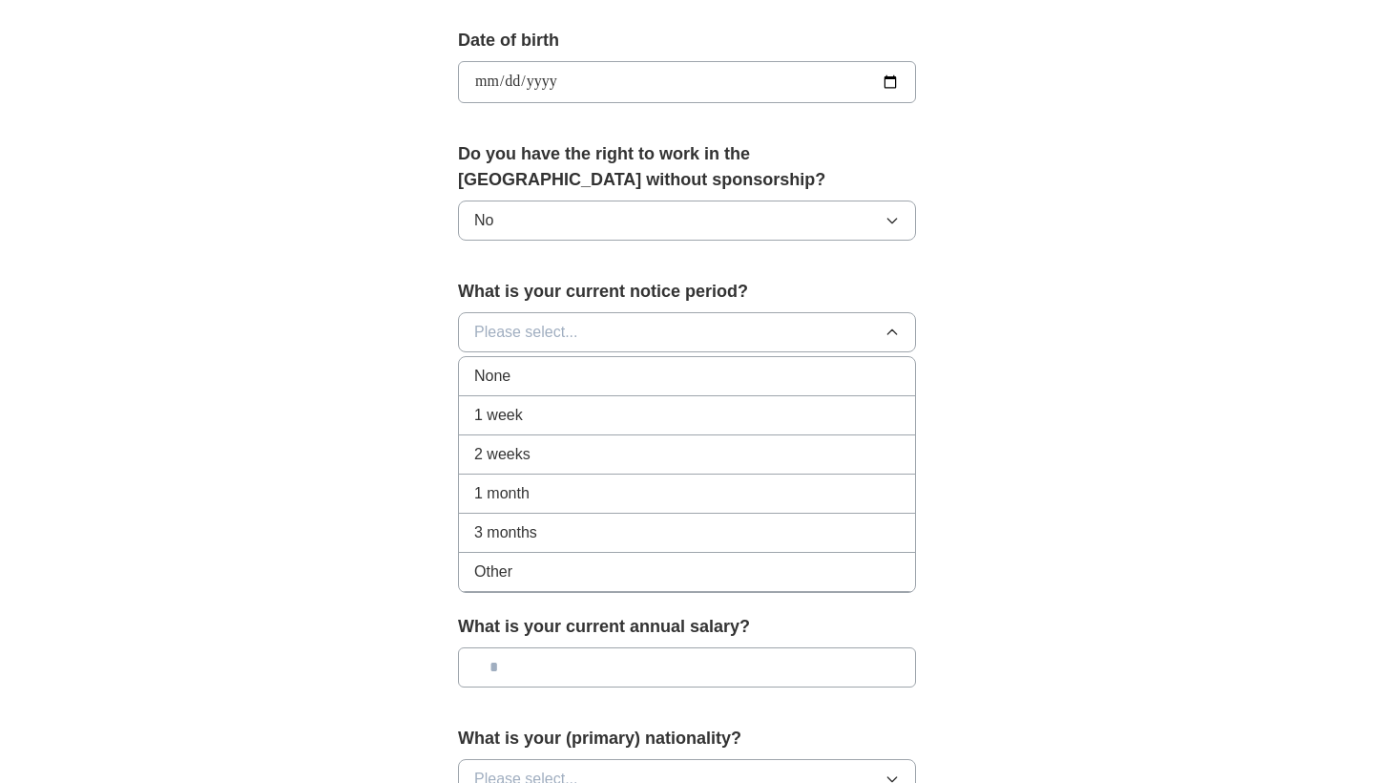
click at [549, 387] on div "None" at bounding box center [687, 376] width 426 height 23
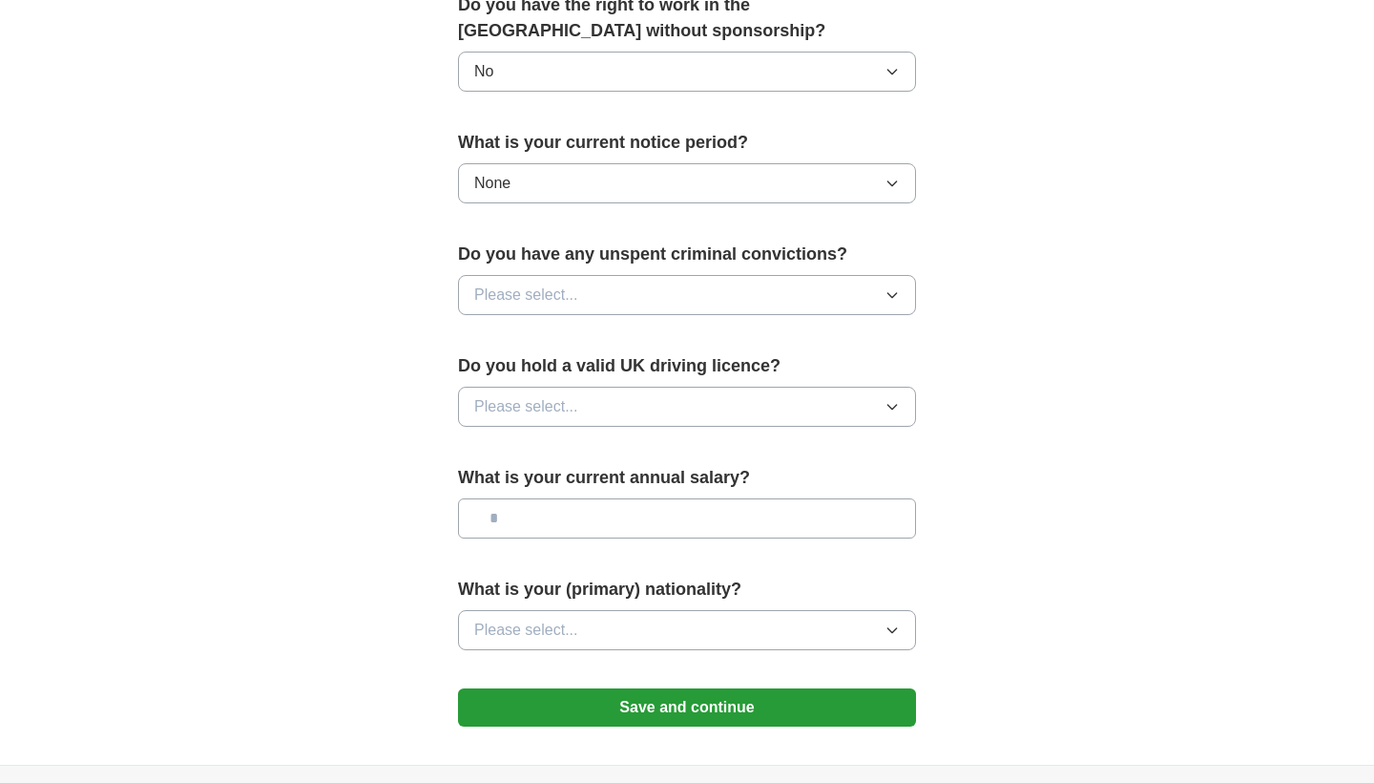
scroll to position [1014, 0]
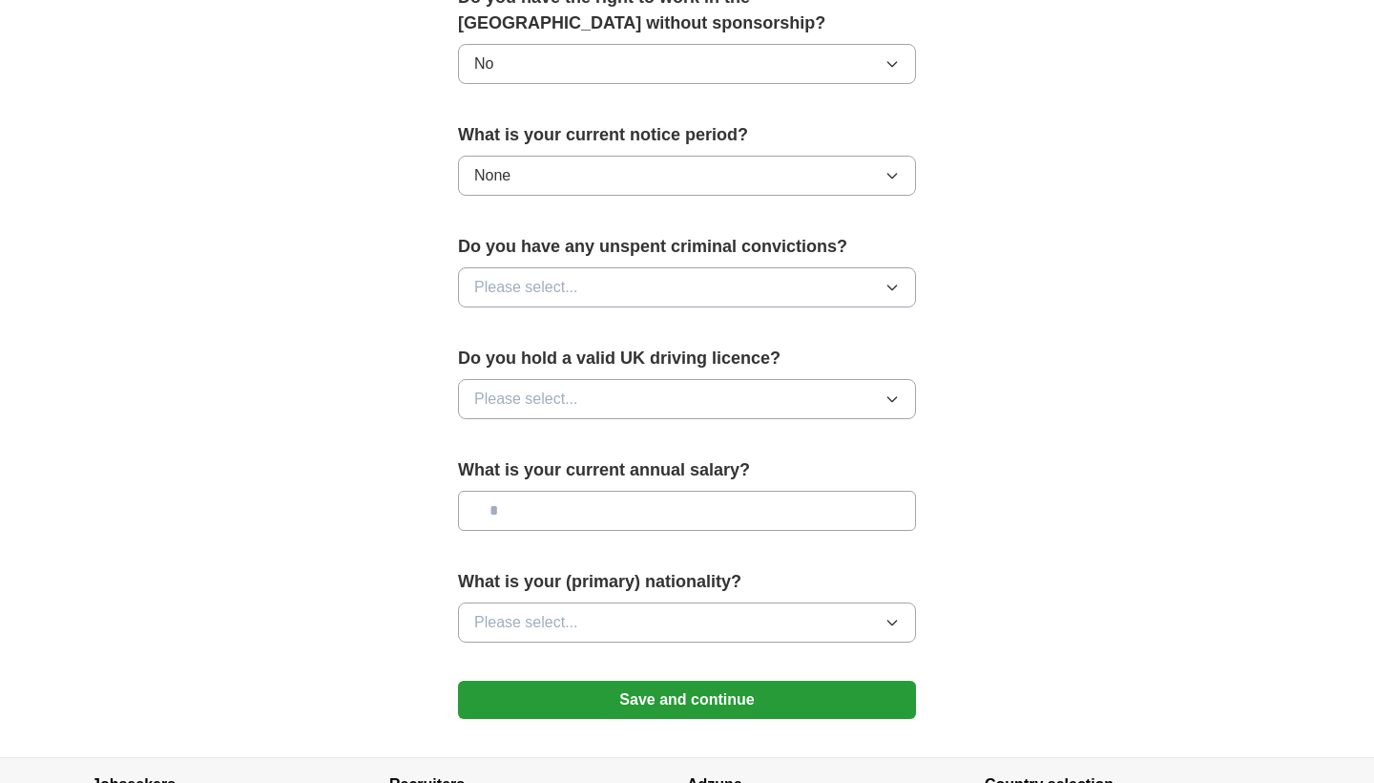
click at [545, 280] on span "Please select..." at bounding box center [526, 287] width 104 height 23
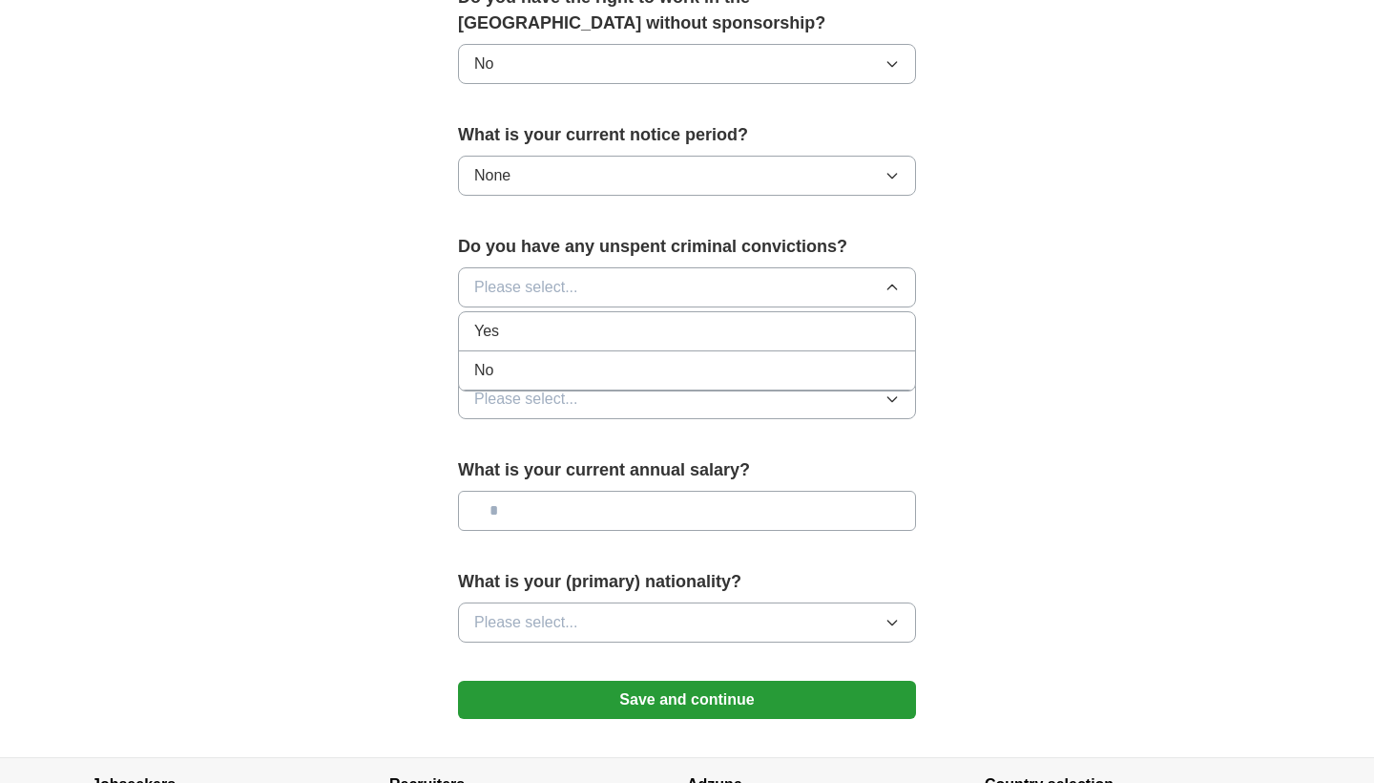
click at [541, 368] on div "No" at bounding box center [687, 370] width 426 height 23
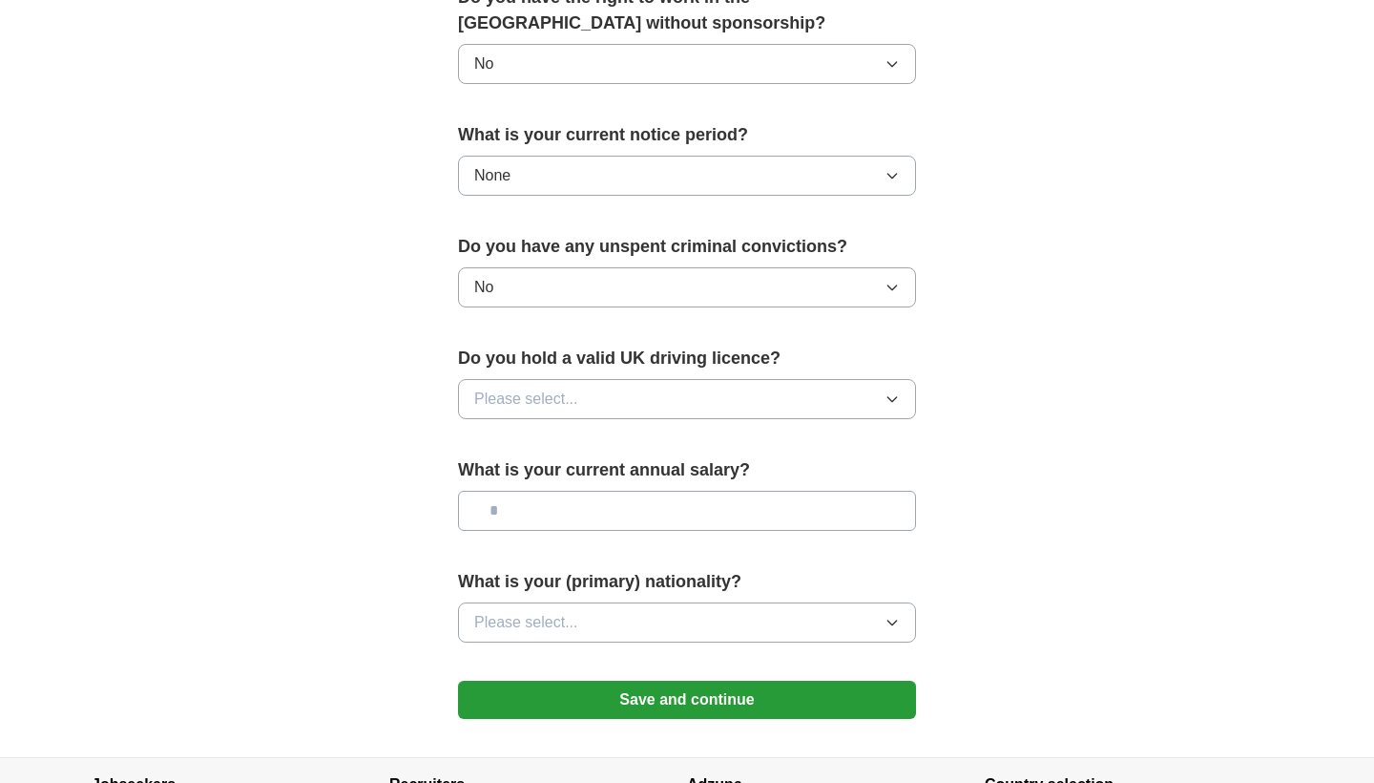
click at [554, 410] on span "Please select..." at bounding box center [526, 399] width 104 height 23
click at [551, 481] on div "No" at bounding box center [687, 482] width 426 height 23
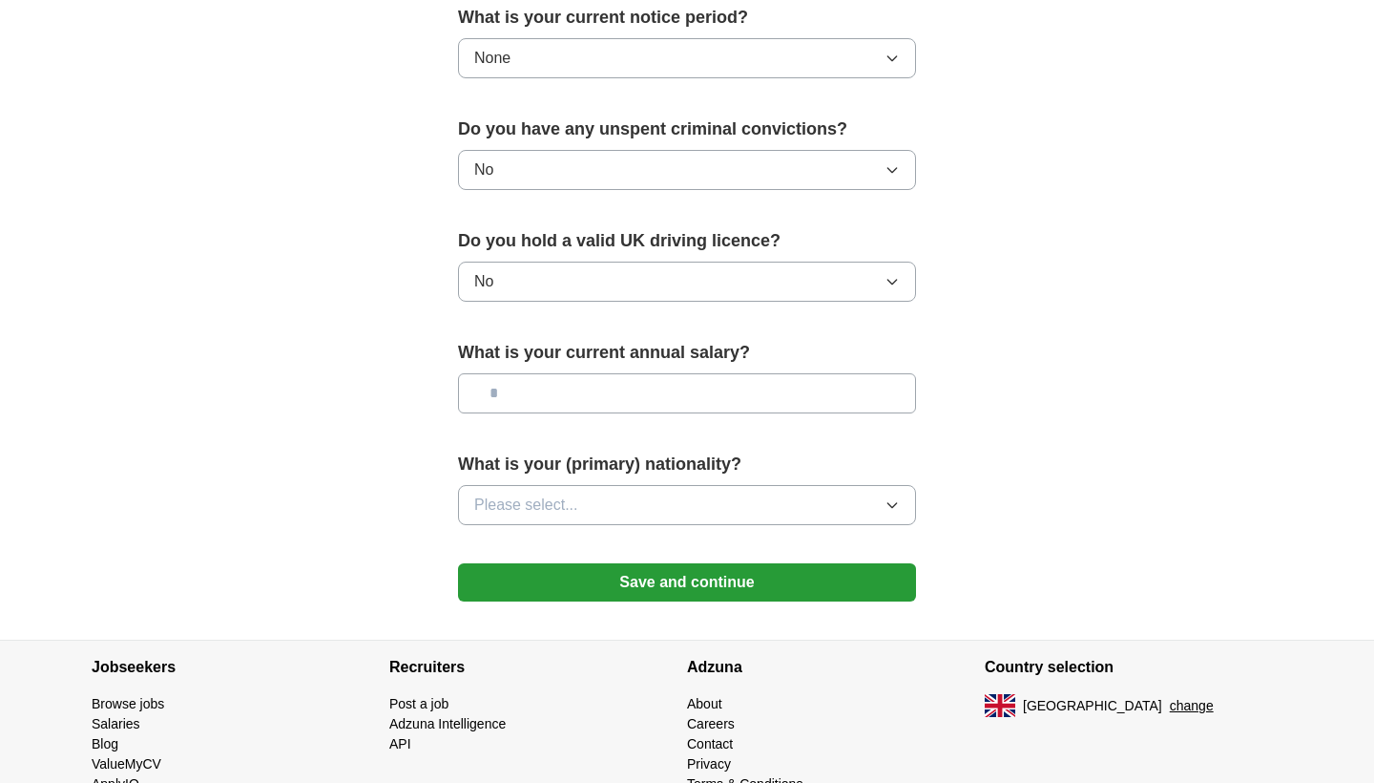
scroll to position [1140, 0]
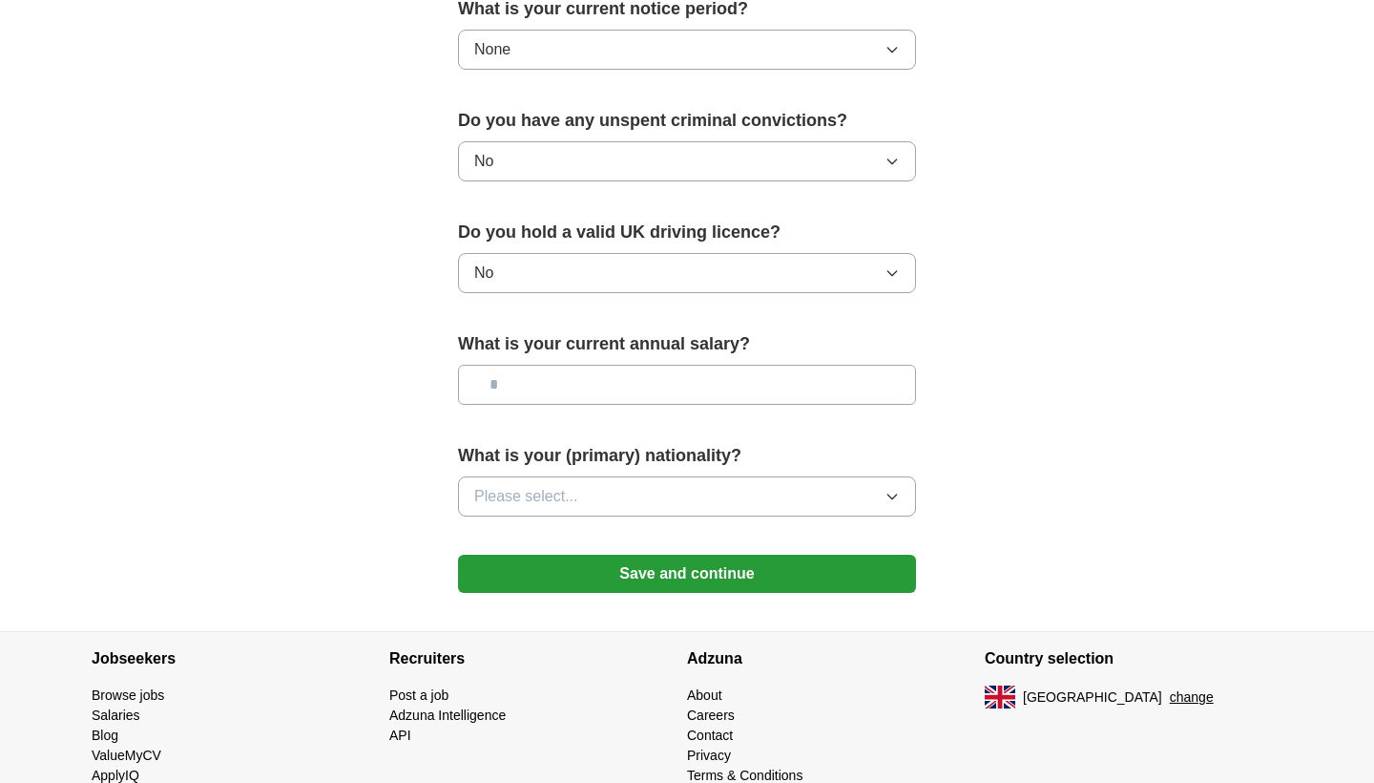
click at [544, 388] on input "text" at bounding box center [687, 385] width 458 height 40
type input "**"
click at [557, 499] on span "Please select..." at bounding box center [526, 496] width 104 height 23
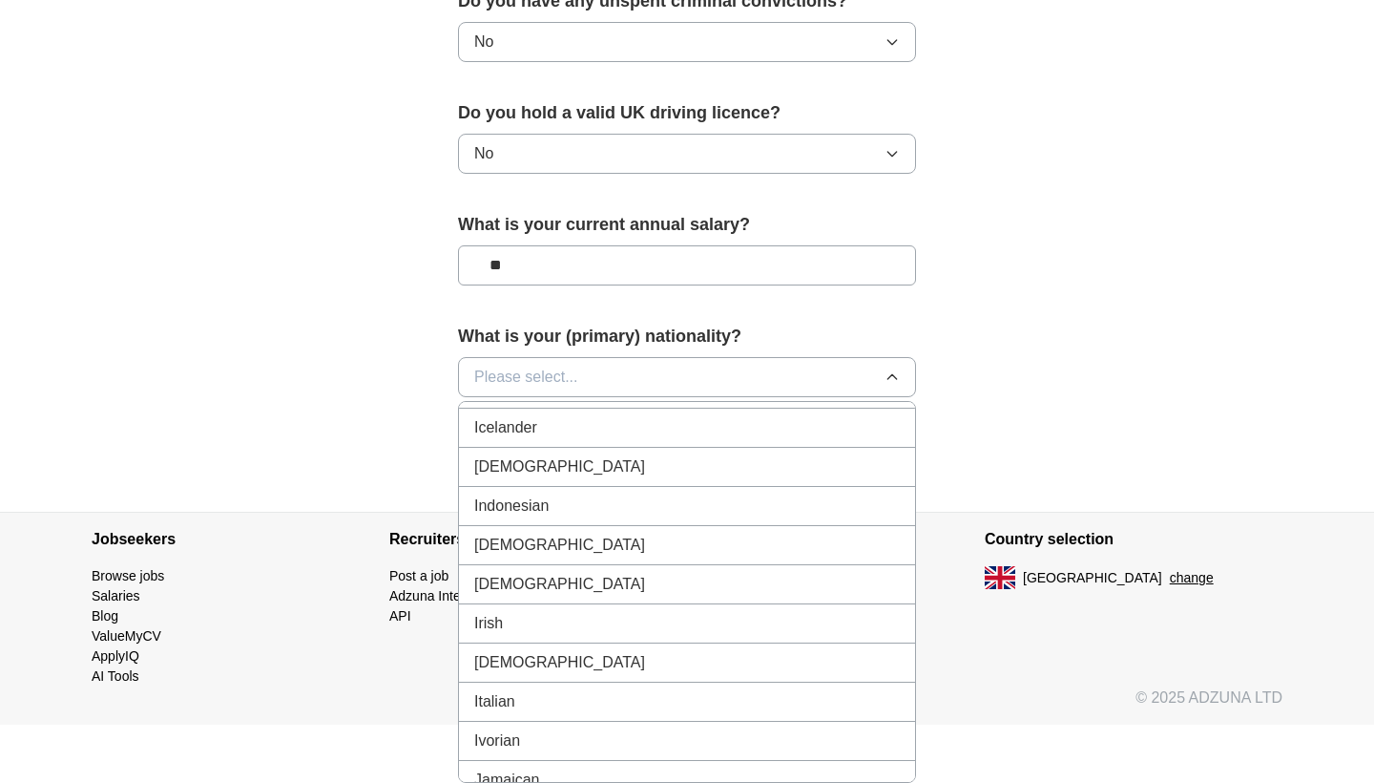
scroll to position [3089, 0]
click at [526, 457] on div "[DEMOGRAPHIC_DATA]" at bounding box center [687, 462] width 426 height 23
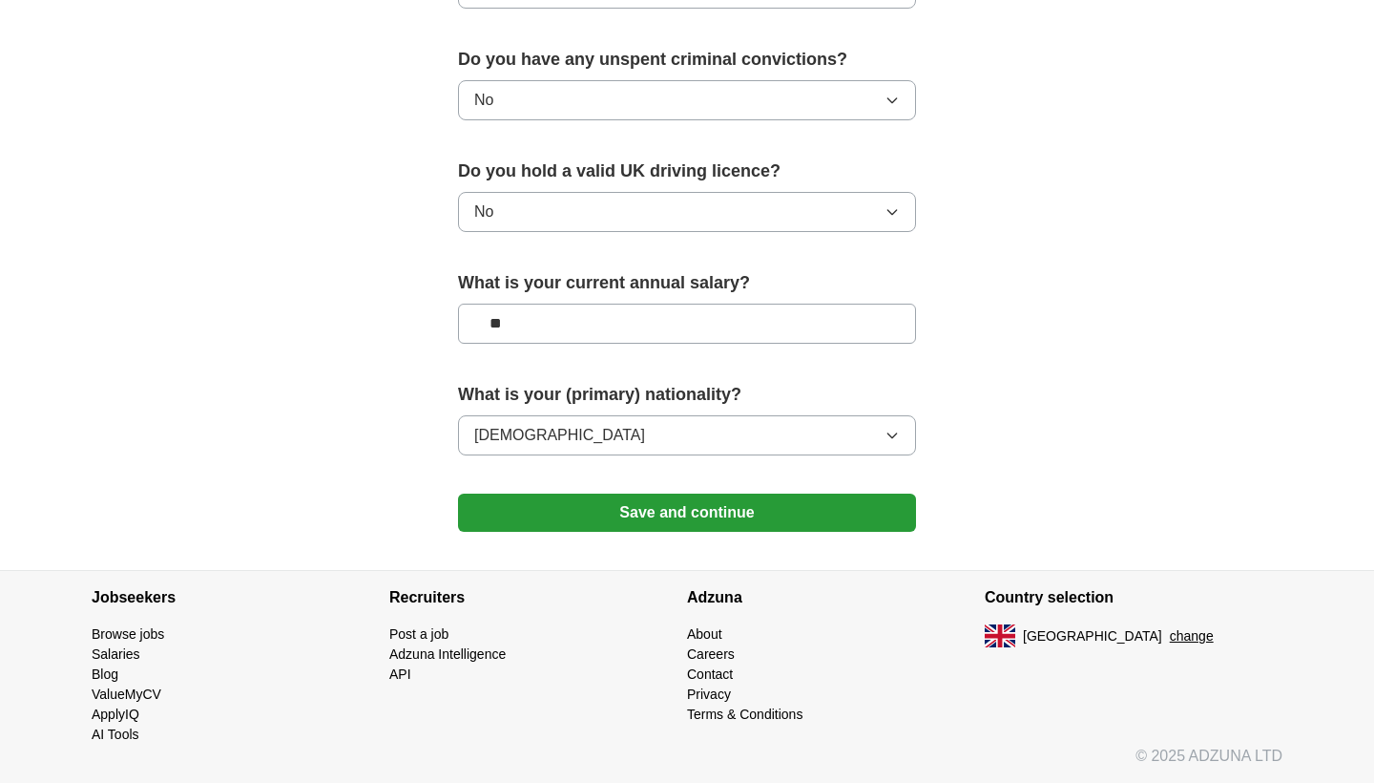
click at [662, 521] on button "Save and continue" at bounding box center [687, 512] width 458 height 38
